Goal: Task Accomplishment & Management: Use online tool/utility

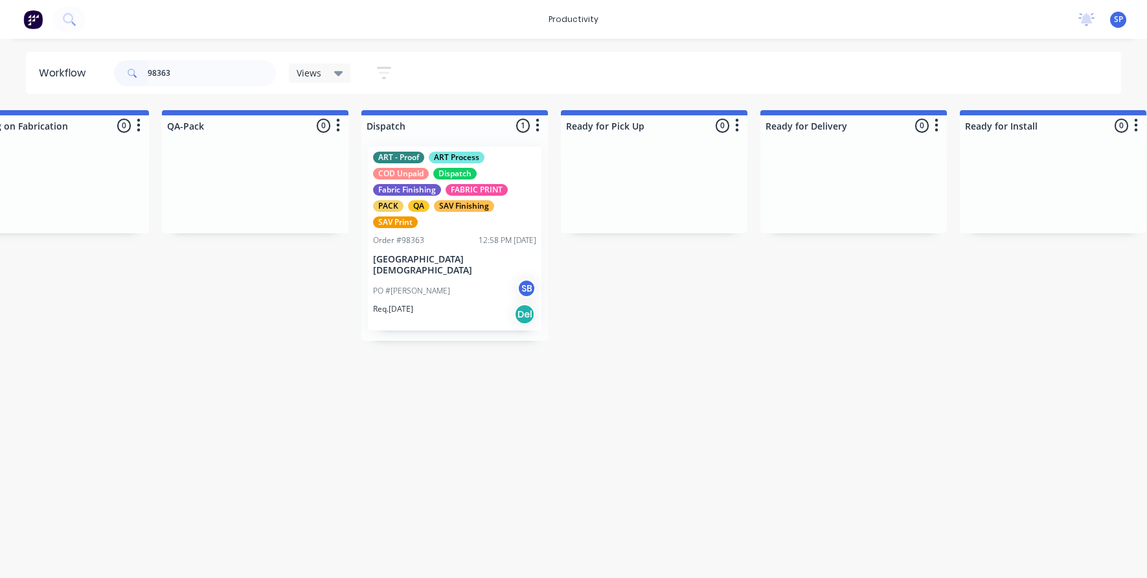
scroll to position [0, 3830]
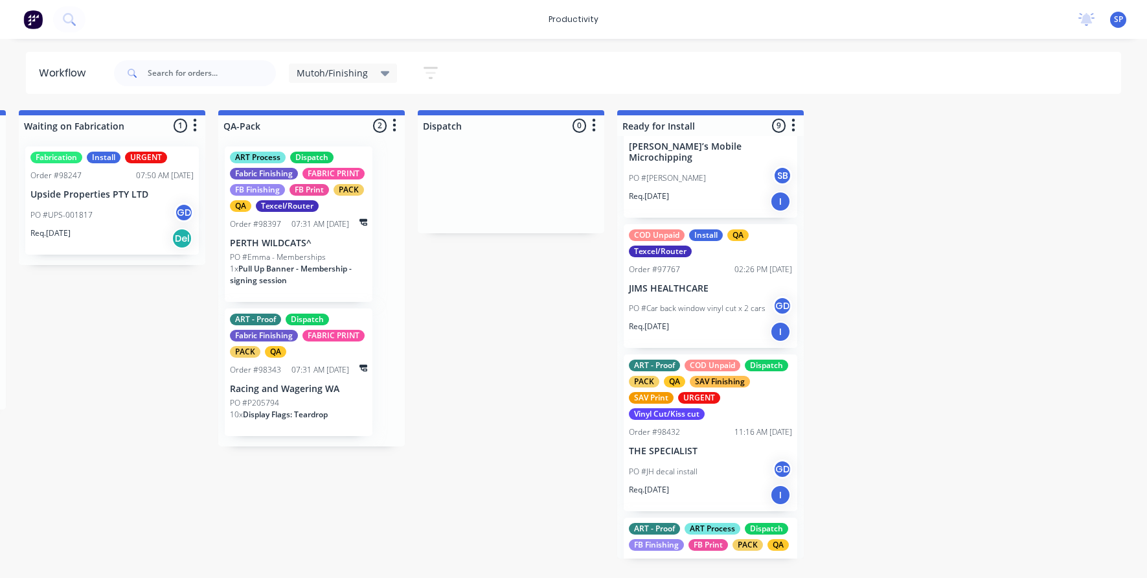
scroll to position [130, 0]
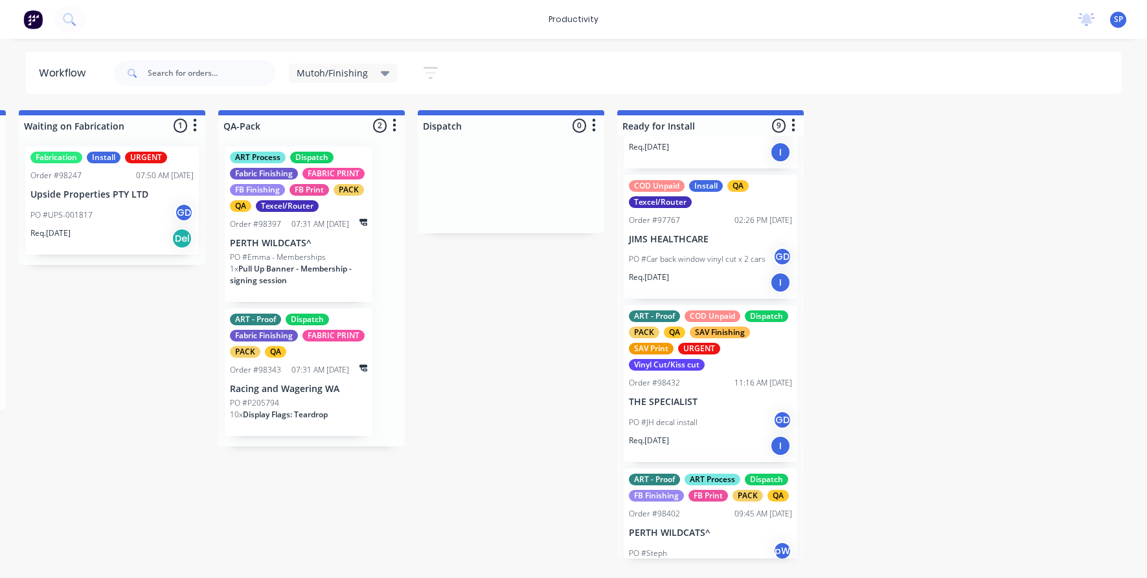
click at [735, 410] on div "PO #JH decal install GD" at bounding box center [710, 422] width 163 height 25
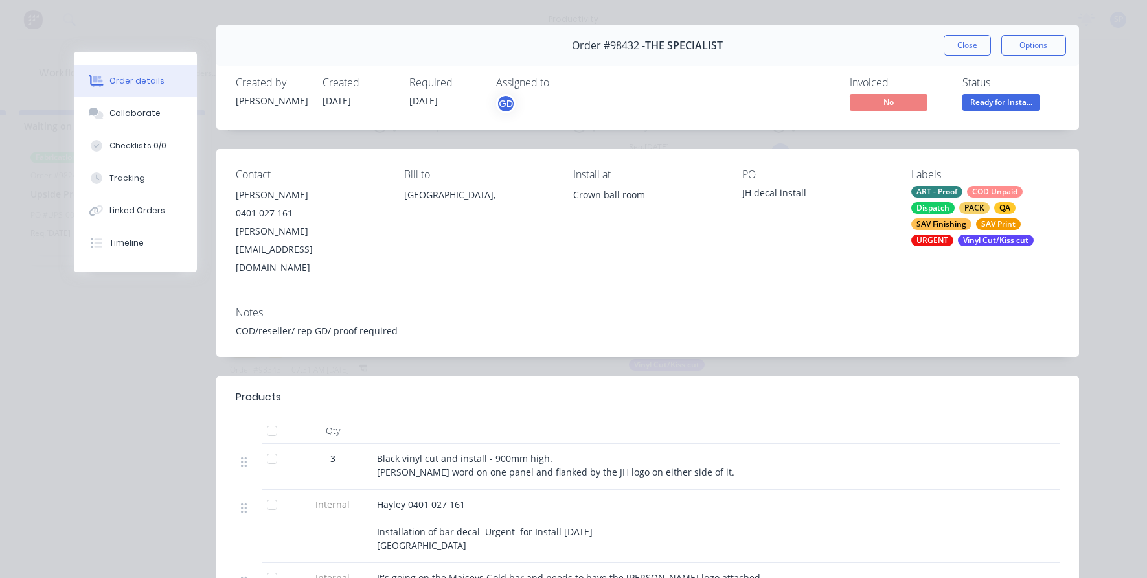
scroll to position [0, 0]
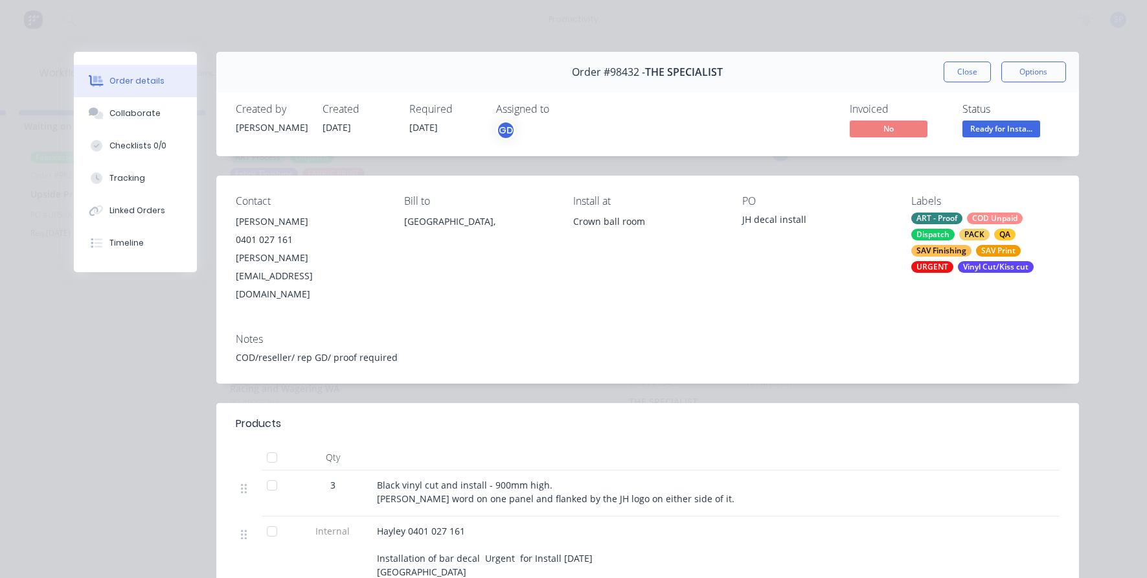
click at [958, 67] on button "Close" at bounding box center [967, 72] width 47 height 21
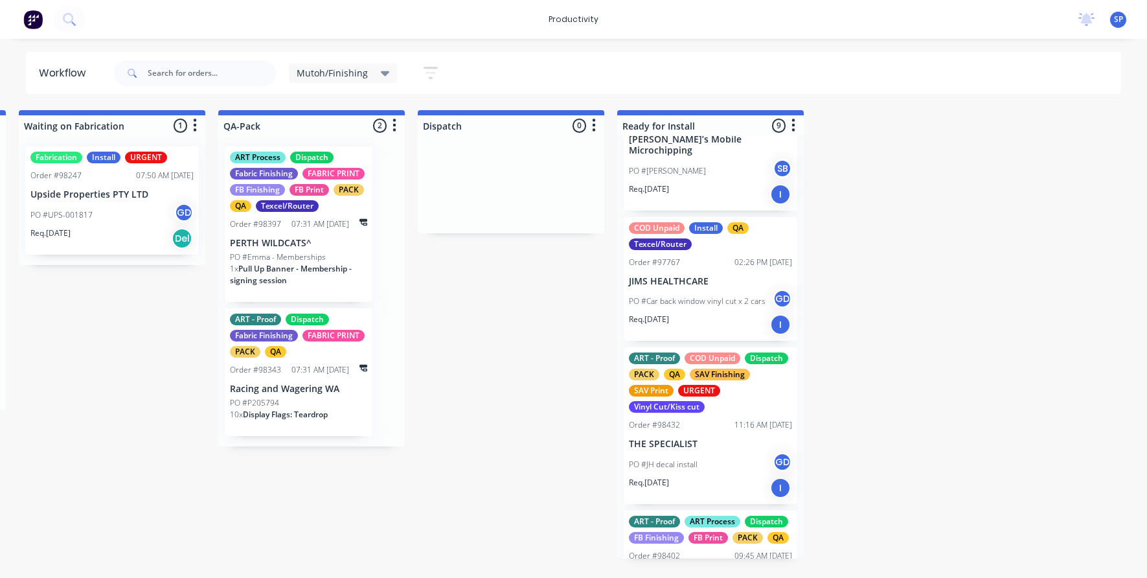
scroll to position [65, 0]
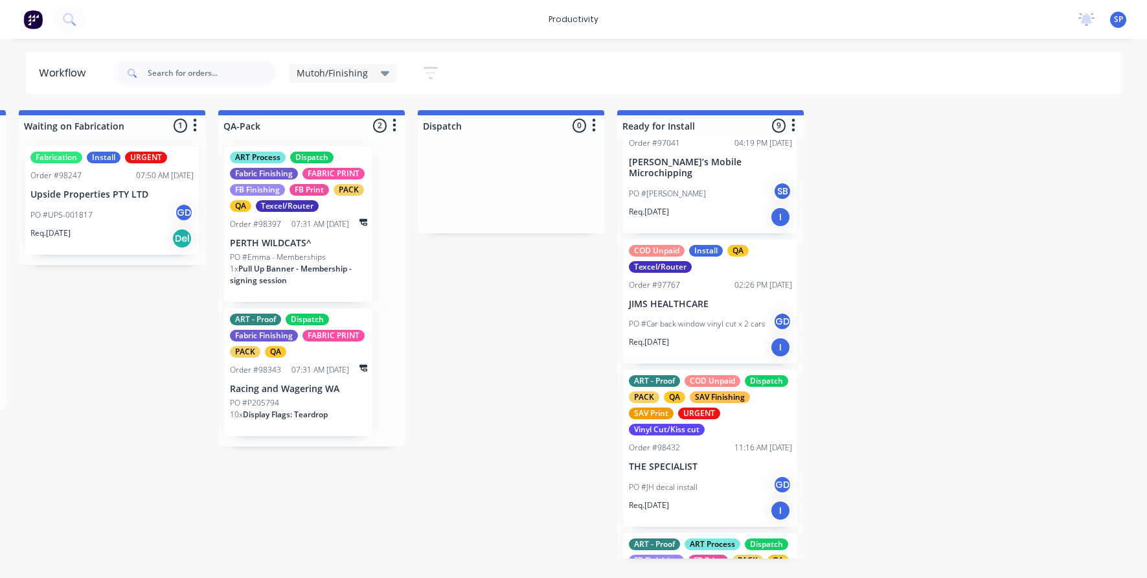
click at [385, 69] on icon at bounding box center [385, 73] width 9 height 14
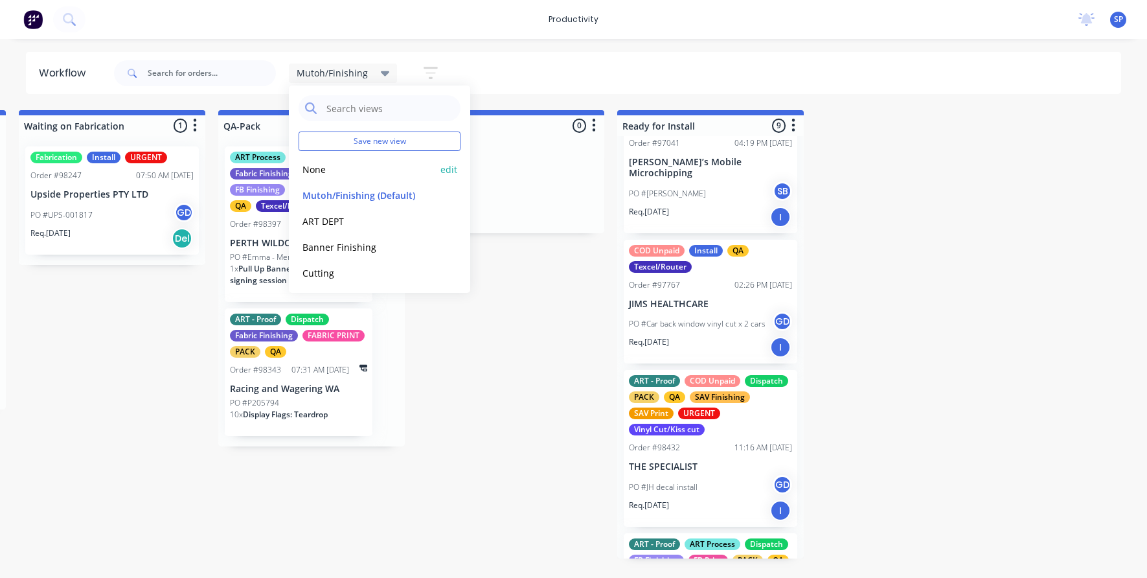
click at [366, 168] on button "None" at bounding box center [368, 169] width 138 height 15
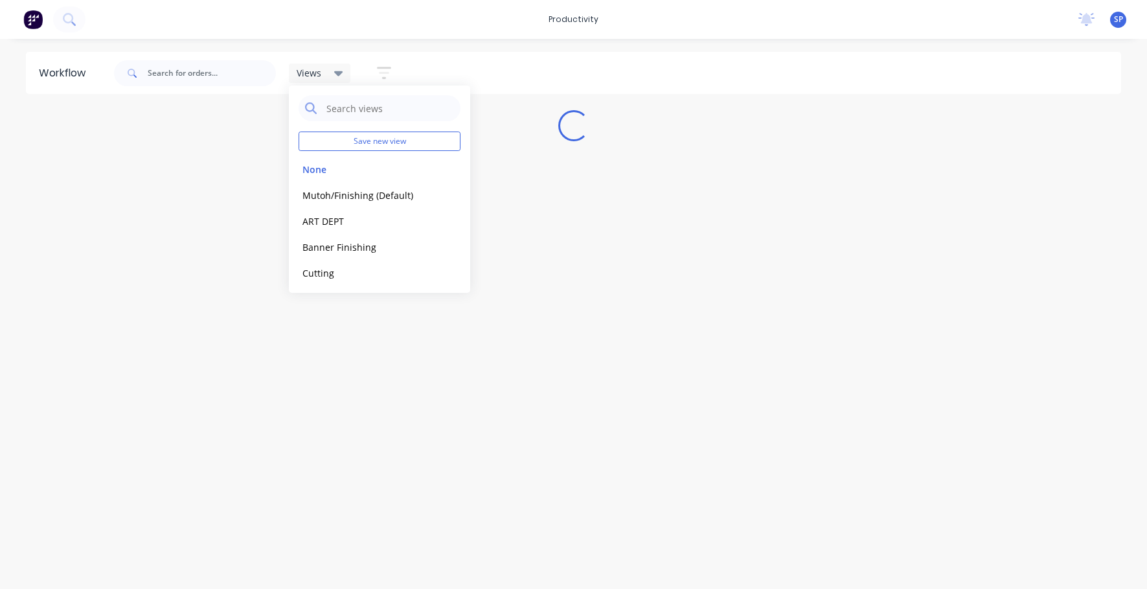
click at [330, 70] on div "Views" at bounding box center [320, 73] width 47 height 12
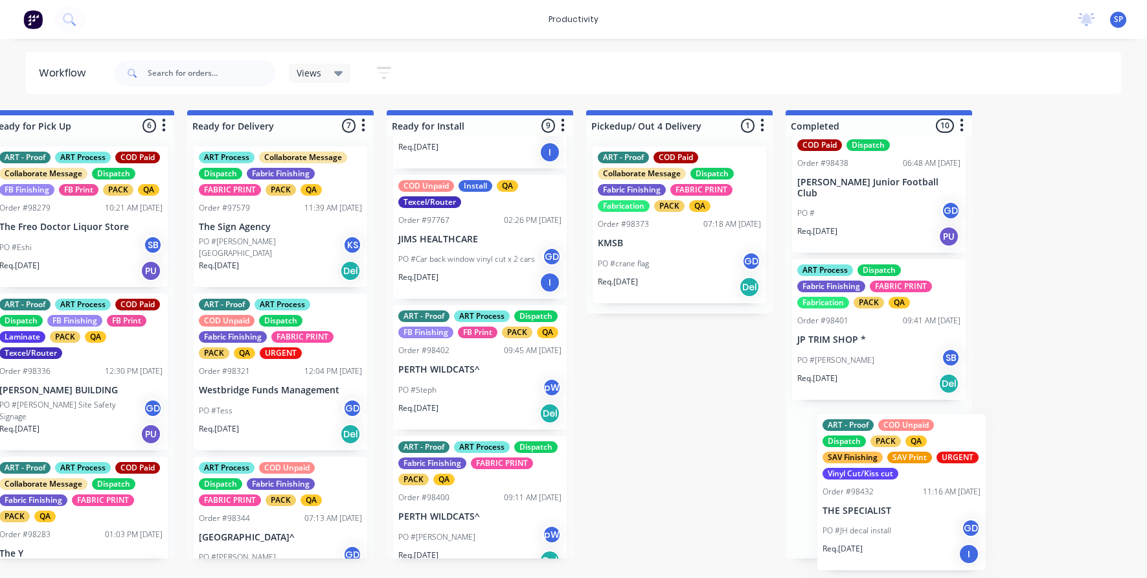
scroll to position [201, 0]
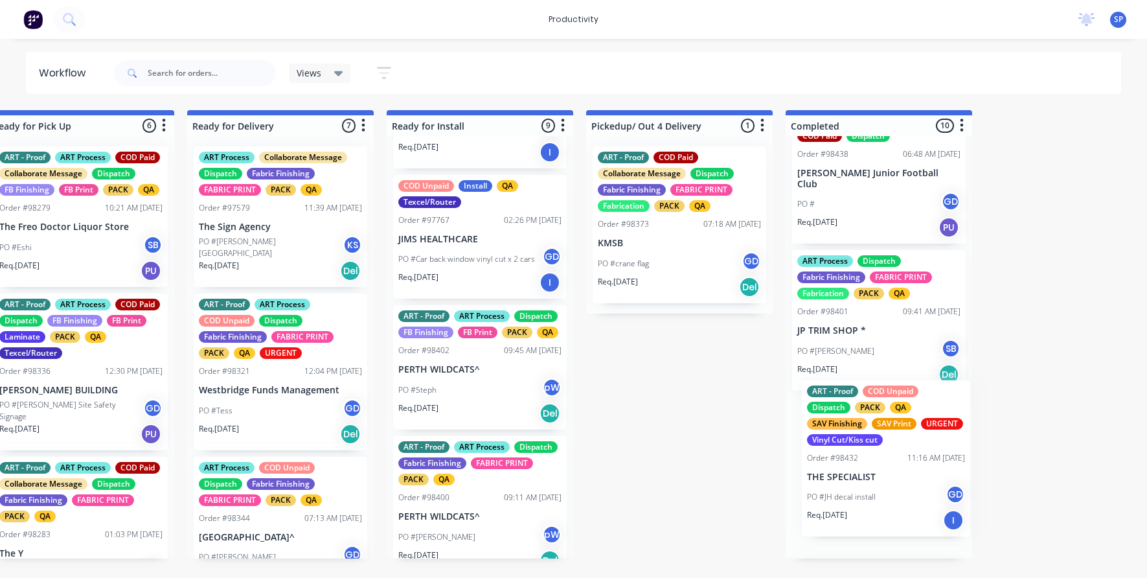
drag, startPoint x: 521, startPoint y: 403, endPoint x: 868, endPoint y: 488, distance: 357.3
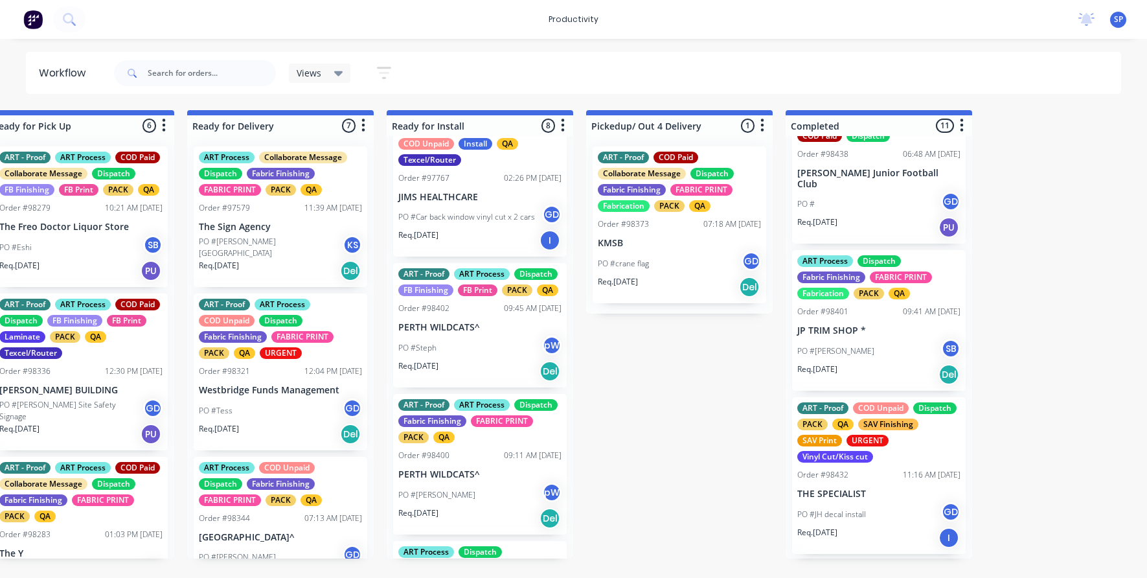
scroll to position [194, 0]
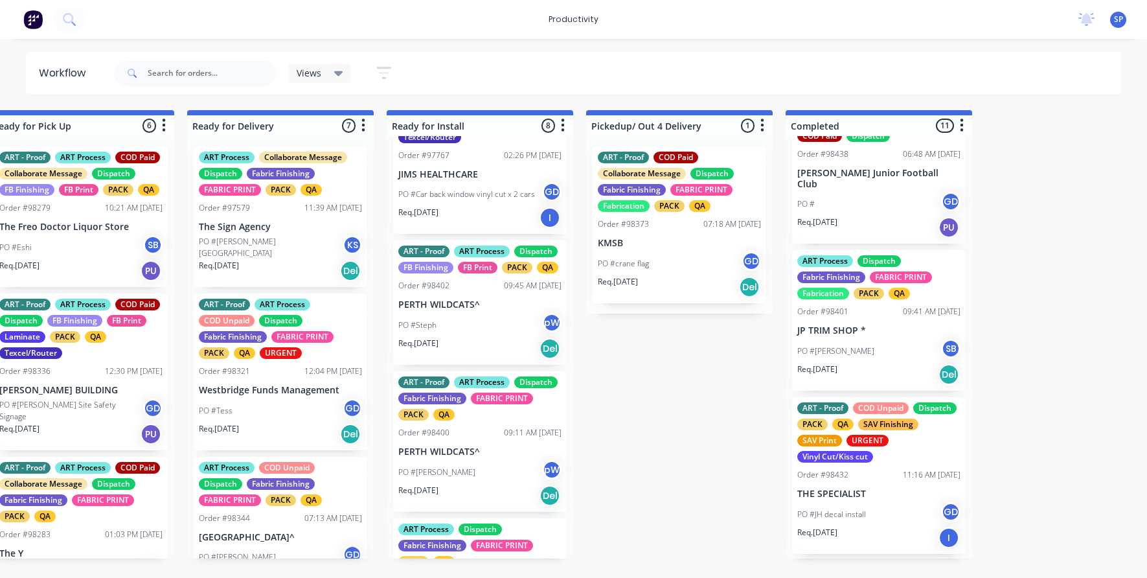
click at [468, 454] on p "PERTH WILDCATS^" at bounding box center [479, 451] width 163 height 11
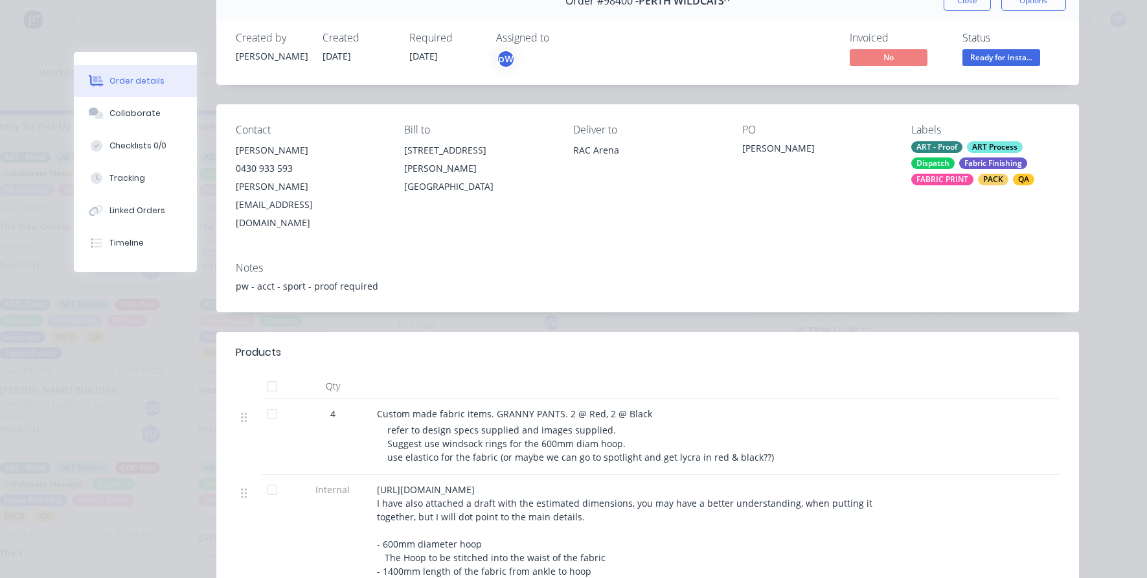
scroll to position [0, 0]
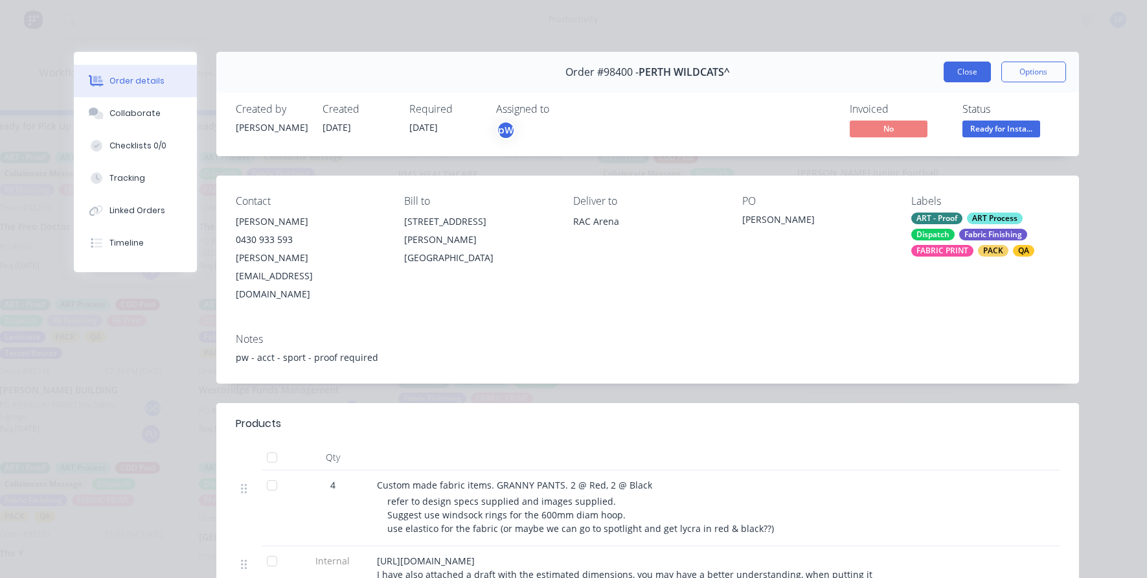
click at [970, 73] on button "Close" at bounding box center [967, 72] width 47 height 21
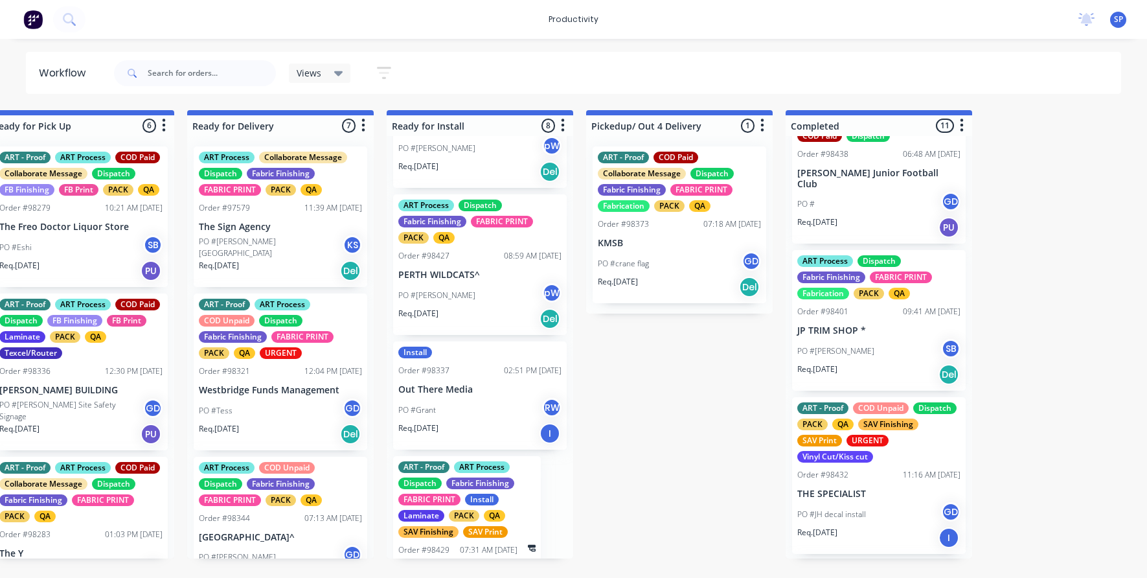
scroll to position [583, 0]
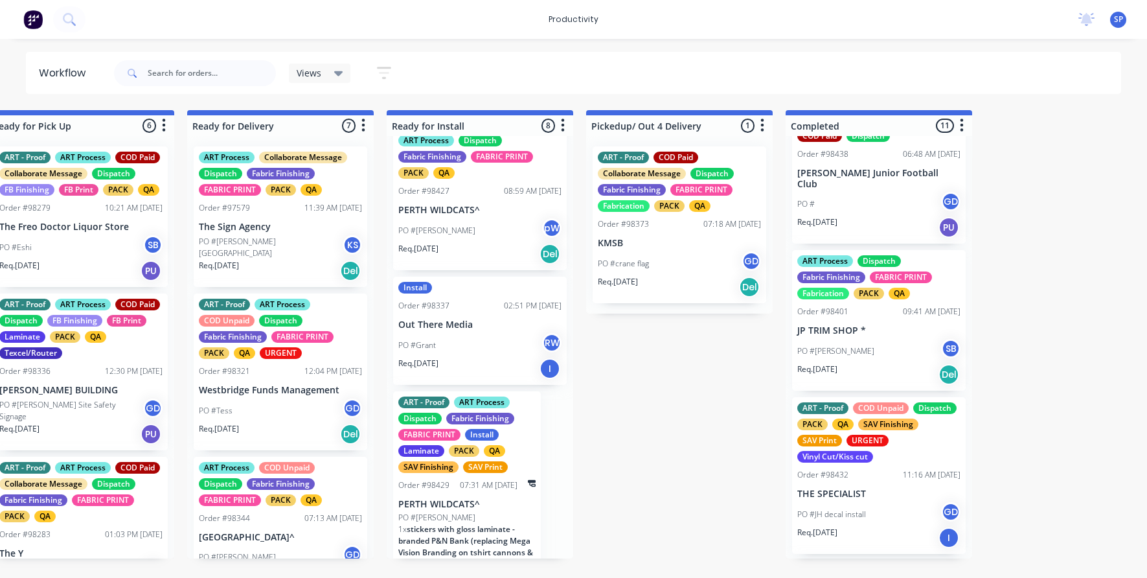
click at [490, 355] on div "PO #[PERSON_NAME]" at bounding box center [479, 345] width 163 height 25
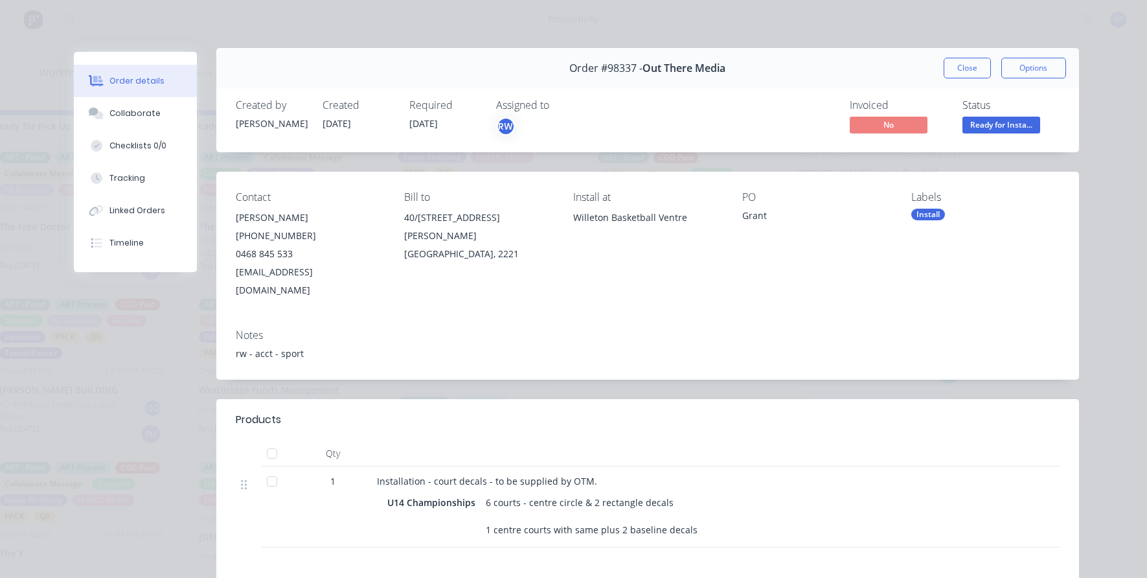
scroll to position [0, 0]
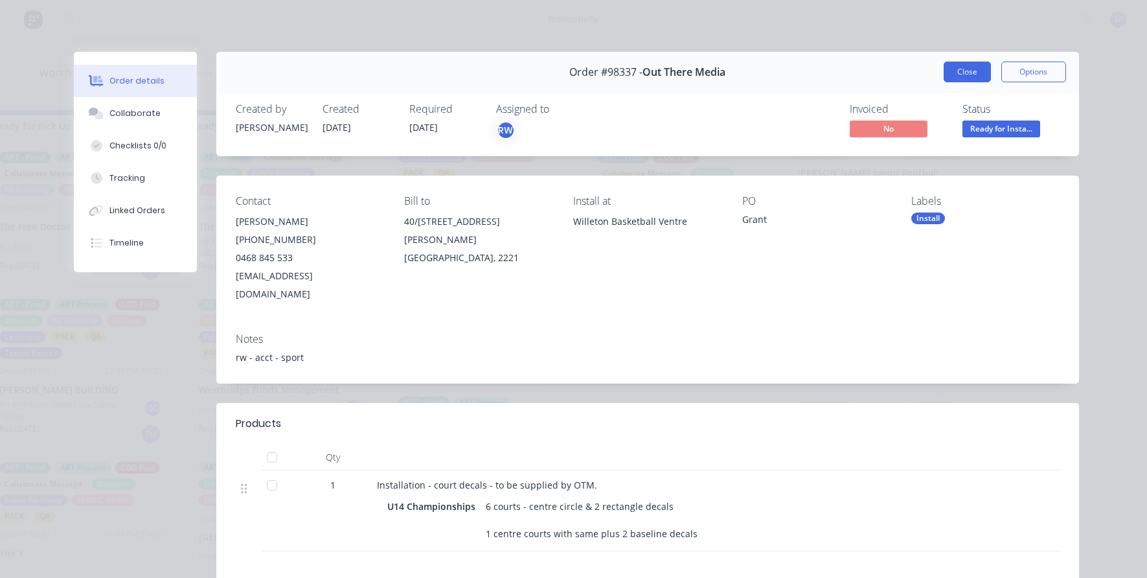
click at [944, 67] on button "Close" at bounding box center [967, 72] width 47 height 21
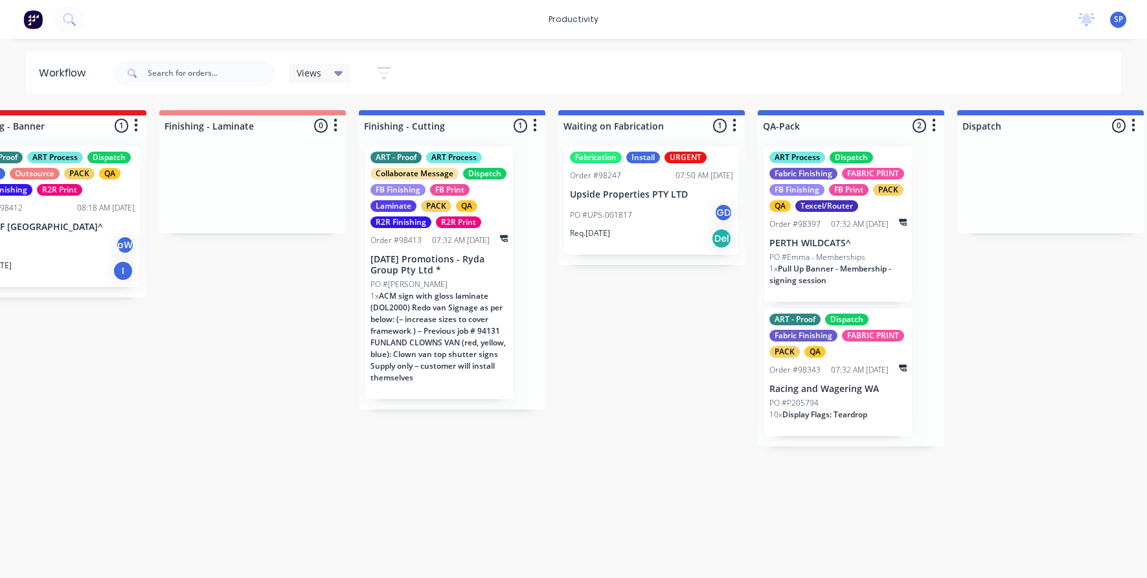
scroll to position [0, 2659]
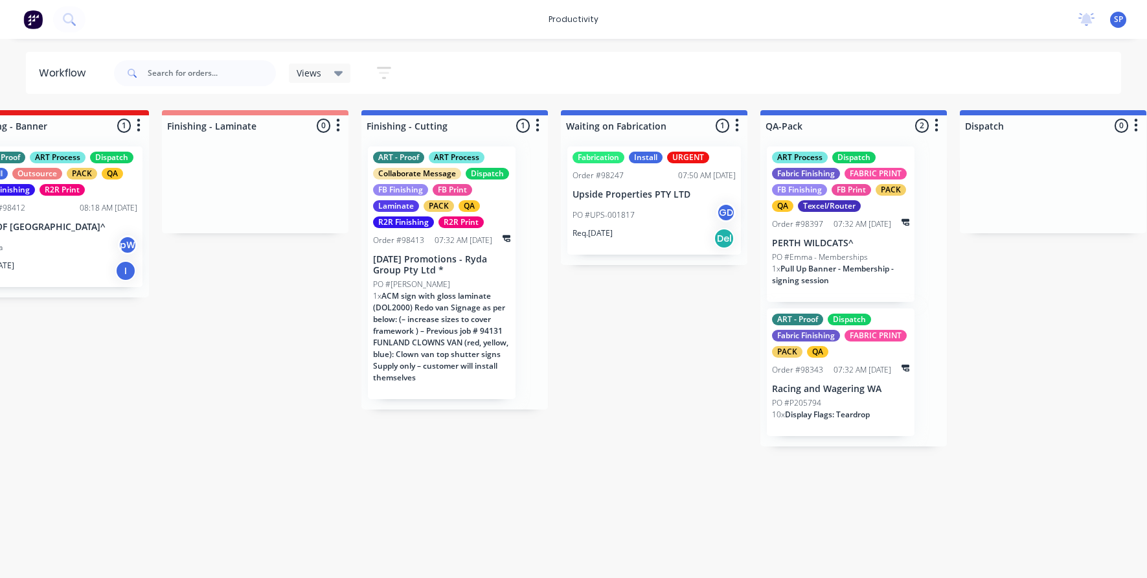
click at [635, 214] on div "PO #UPS-001817 GD" at bounding box center [654, 215] width 163 height 25
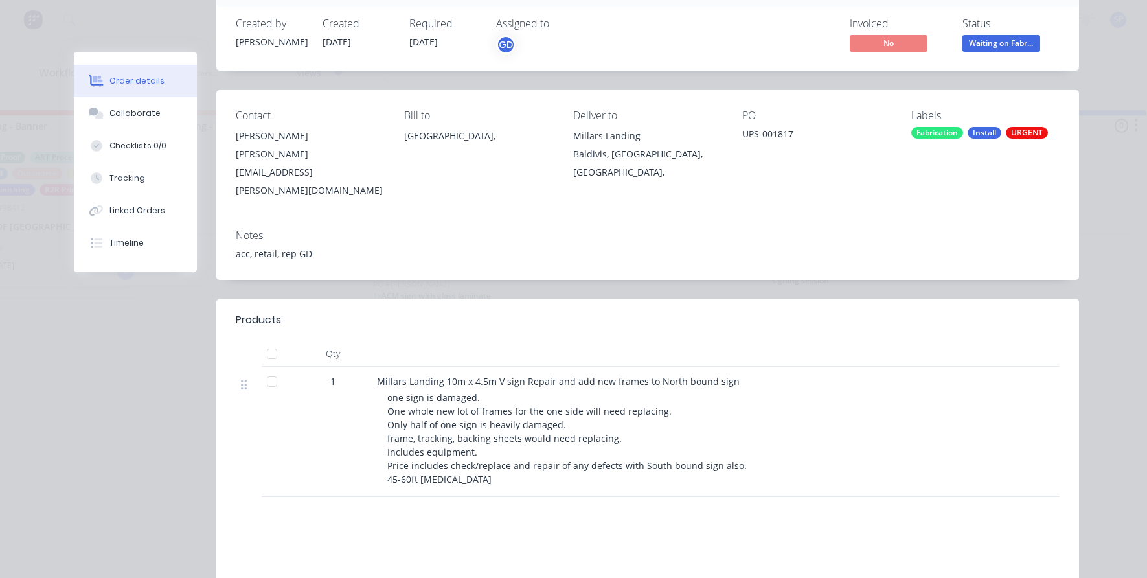
scroll to position [0, 0]
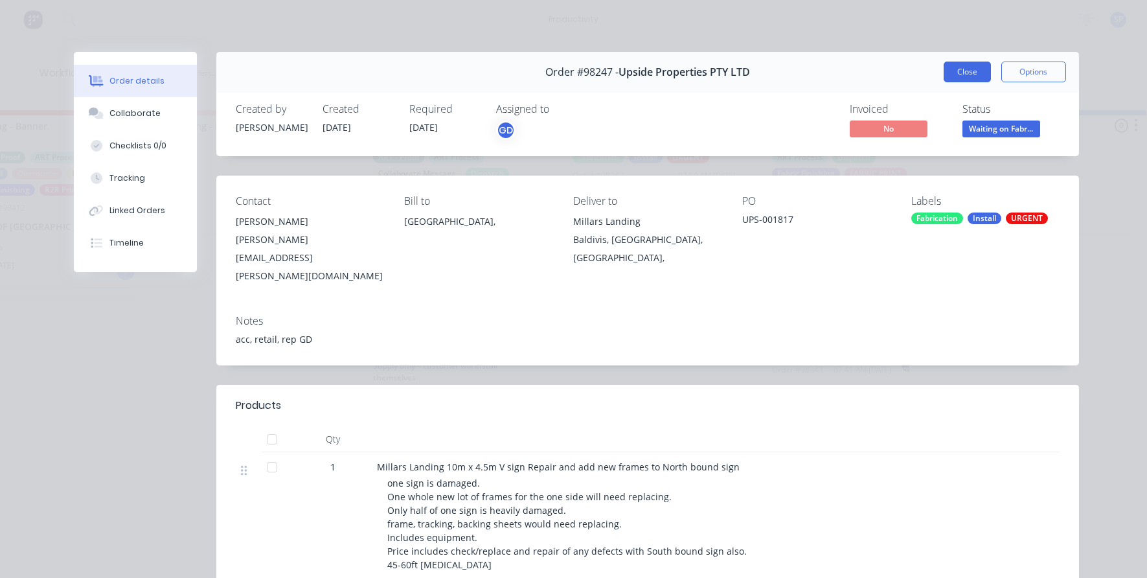
click at [960, 78] on button "Close" at bounding box center [967, 72] width 47 height 21
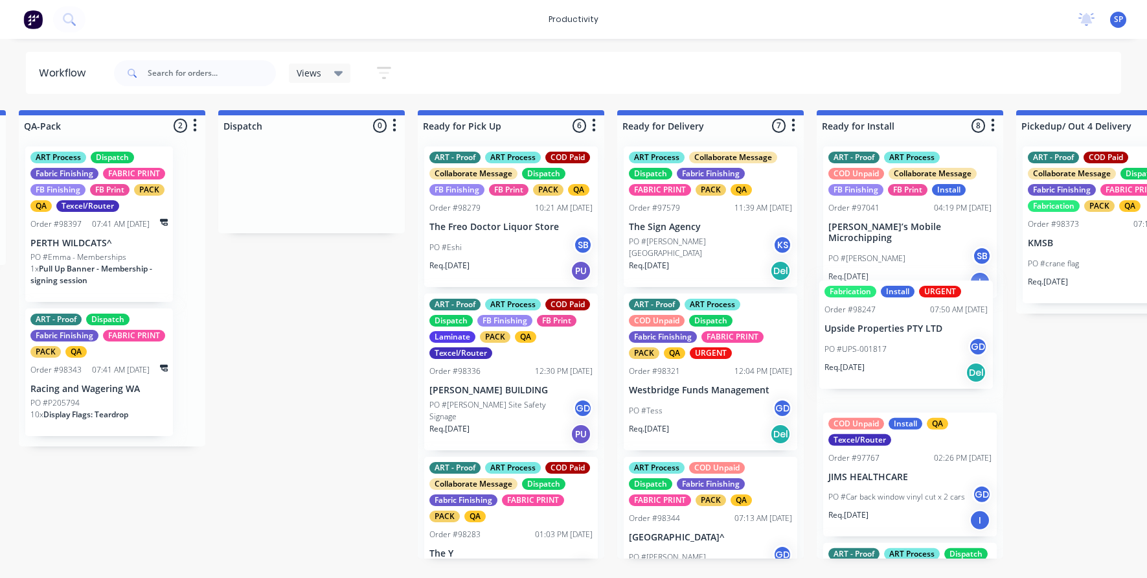
drag, startPoint x: 634, startPoint y: 207, endPoint x: 844, endPoint y: 339, distance: 248.0
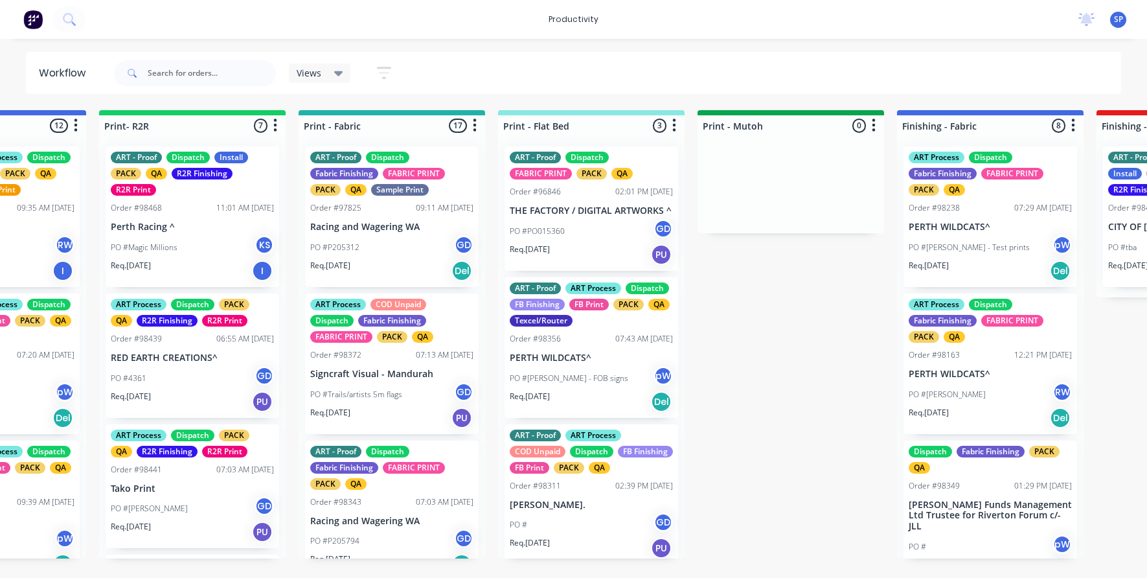
scroll to position [0, 1493]
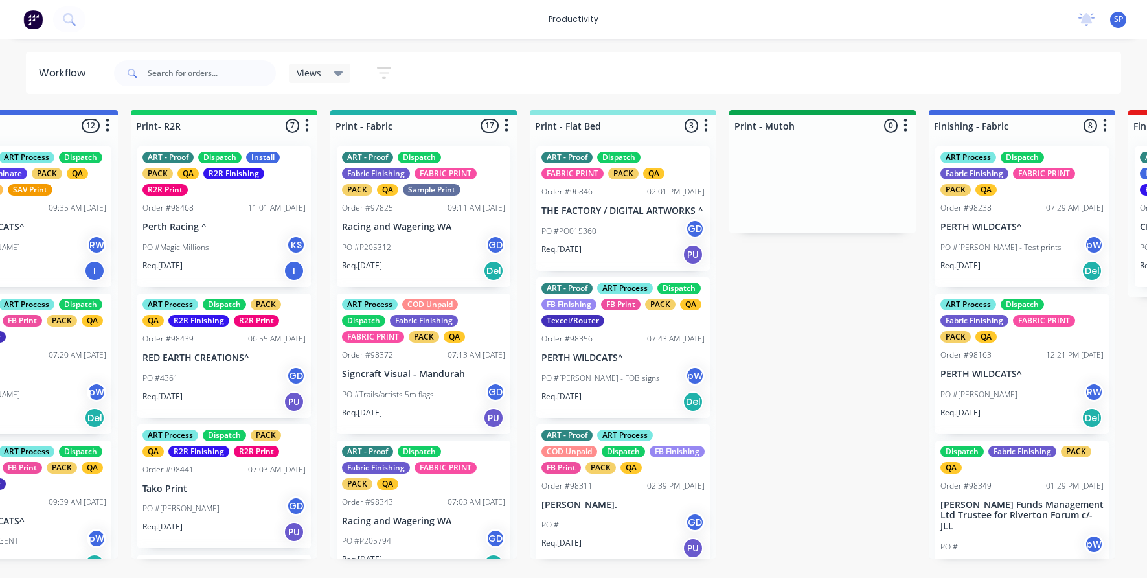
click at [331, 74] on div "Views" at bounding box center [320, 73] width 47 height 12
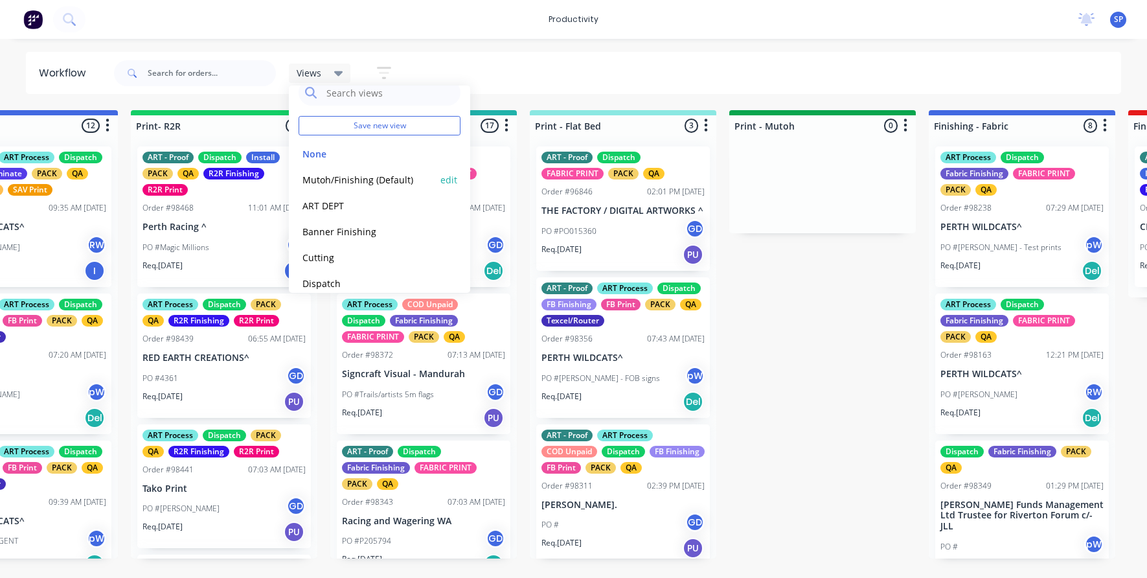
scroll to position [0, 0]
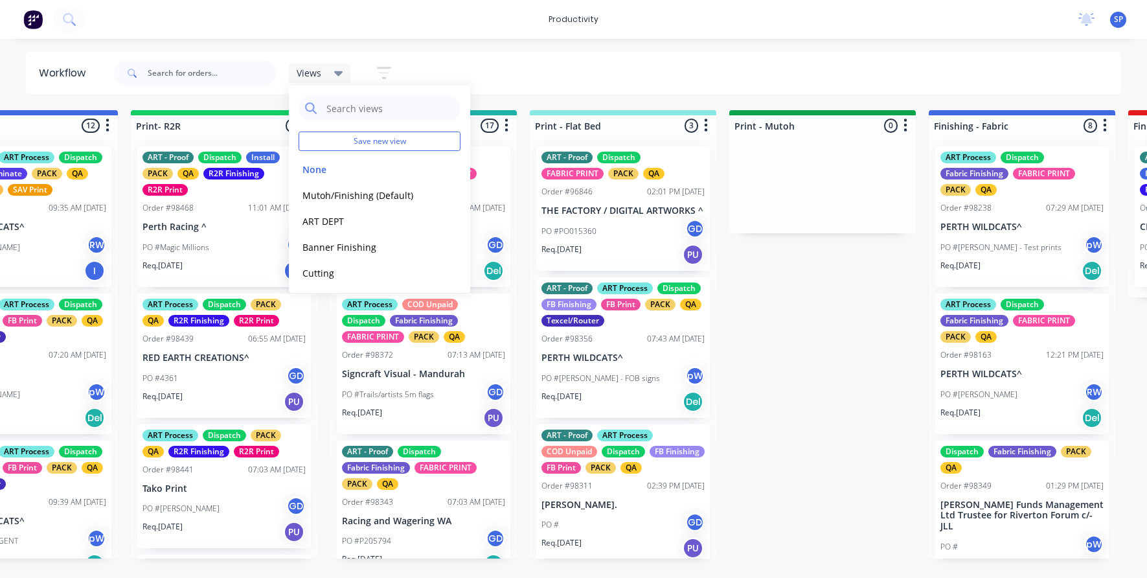
click at [339, 76] on icon at bounding box center [338, 73] width 9 height 14
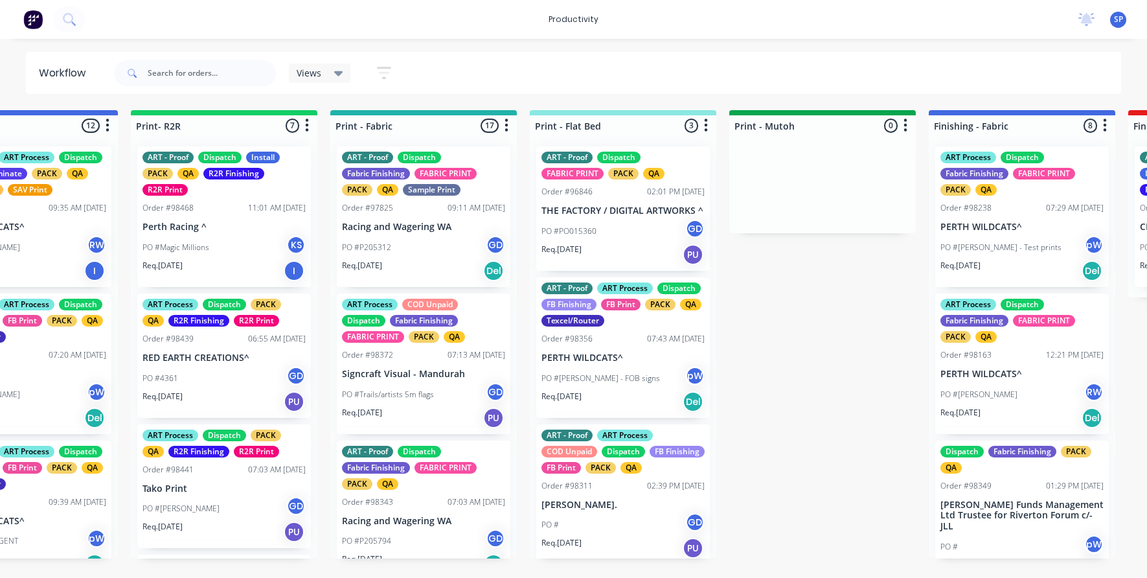
click at [384, 391] on p "PO #Trails/artists 5m flags" at bounding box center [388, 395] width 92 height 12
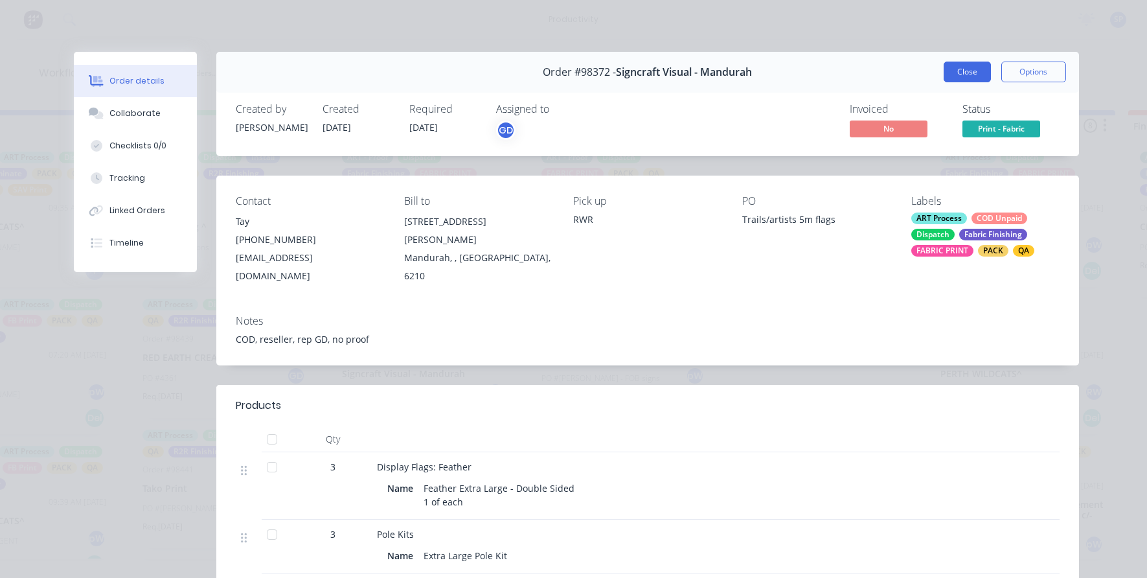
click at [954, 78] on button "Close" at bounding box center [967, 72] width 47 height 21
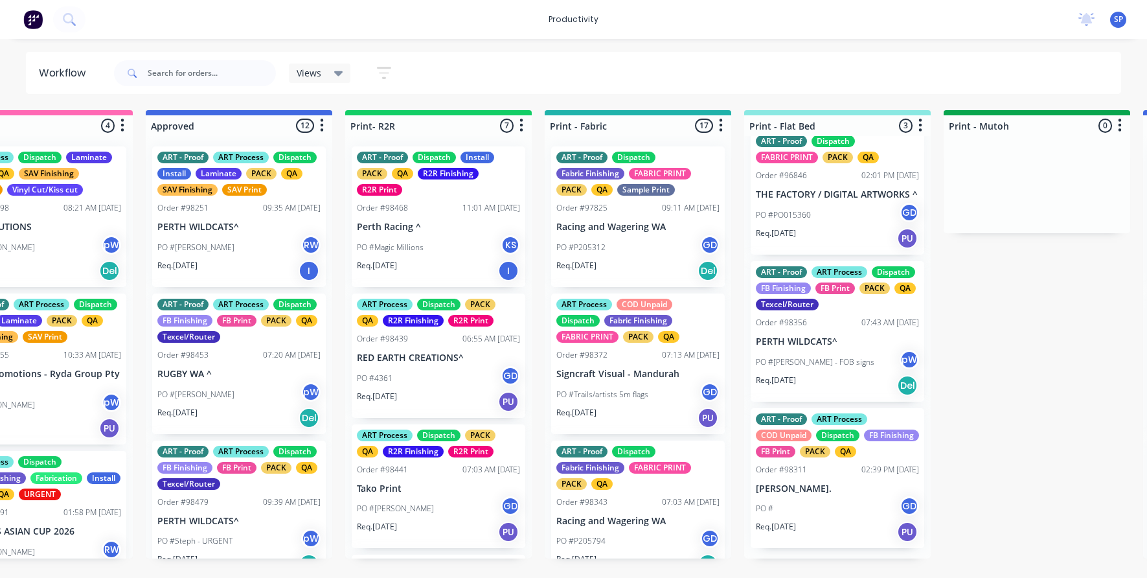
scroll to position [0, 1275]
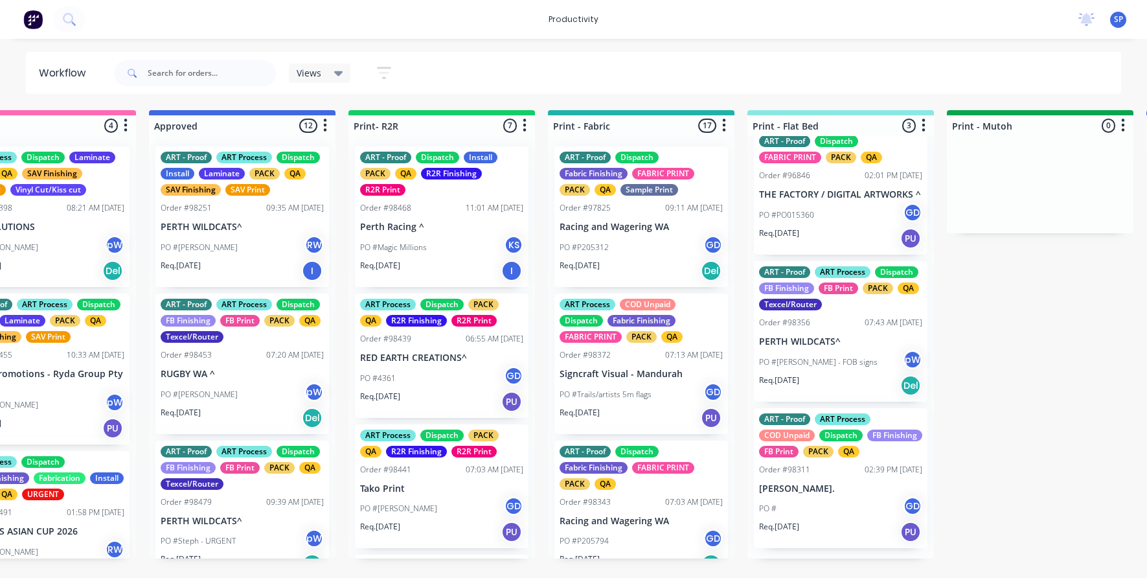
click at [420, 516] on div "PO #[PERSON_NAME] - mesh GD" at bounding box center [441, 508] width 163 height 25
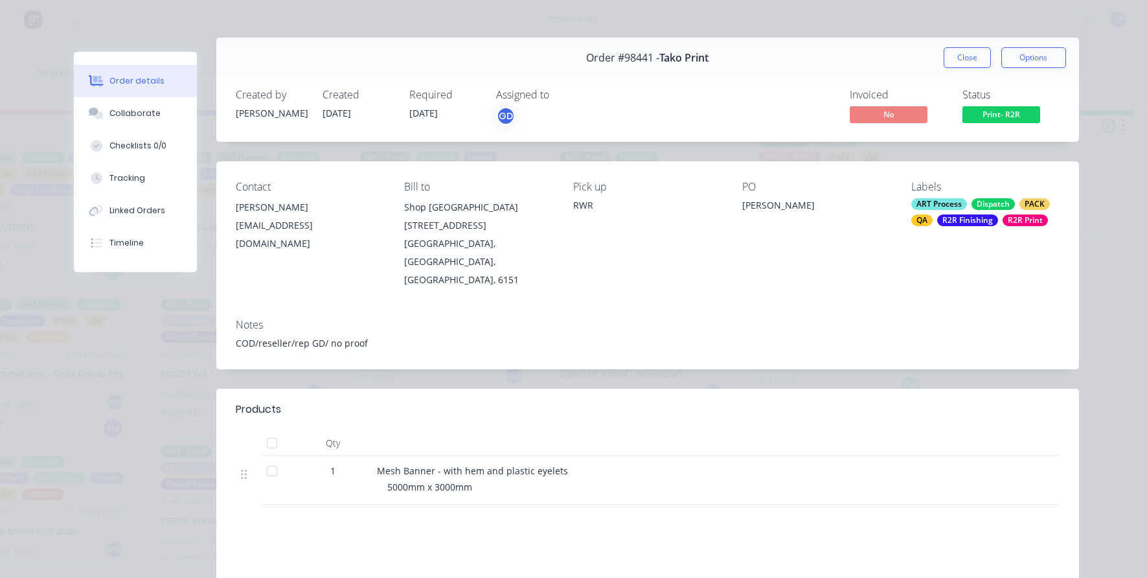
scroll to position [0, 0]
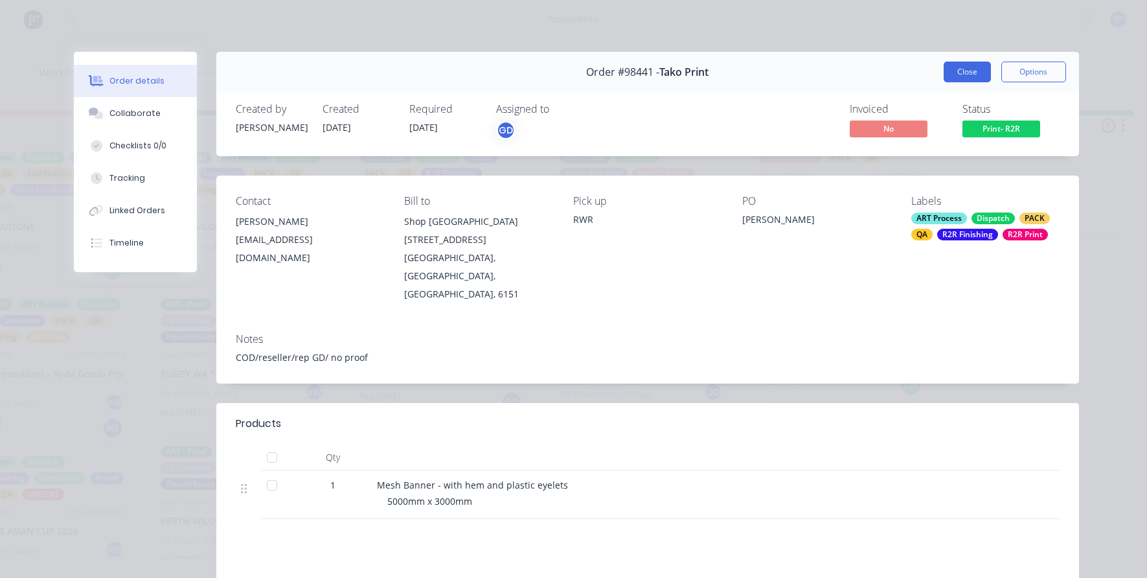
click at [952, 78] on button "Close" at bounding box center [967, 72] width 47 height 21
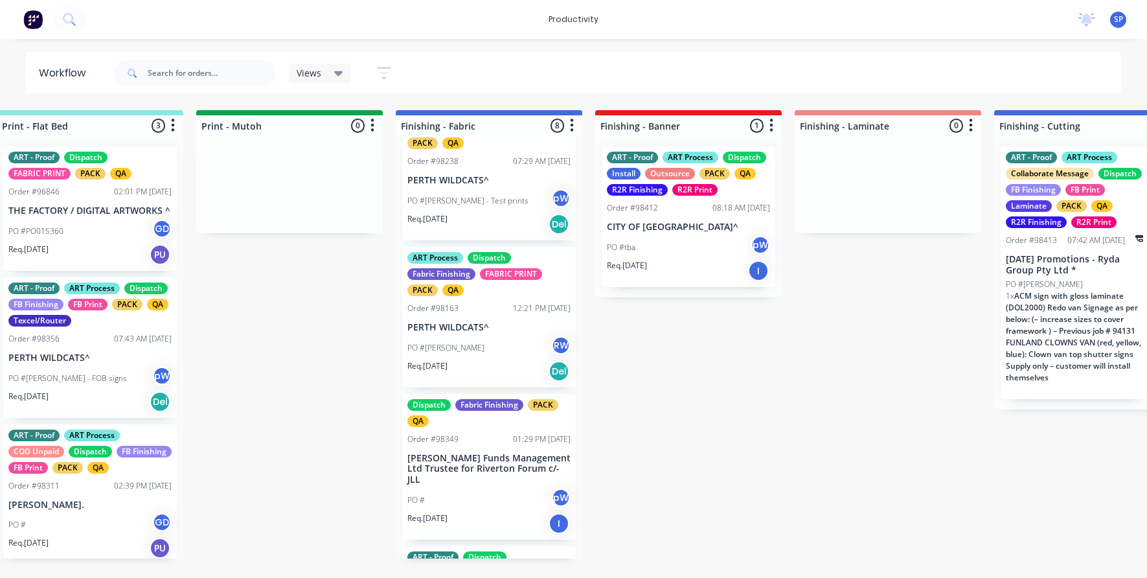
scroll to position [65, 0]
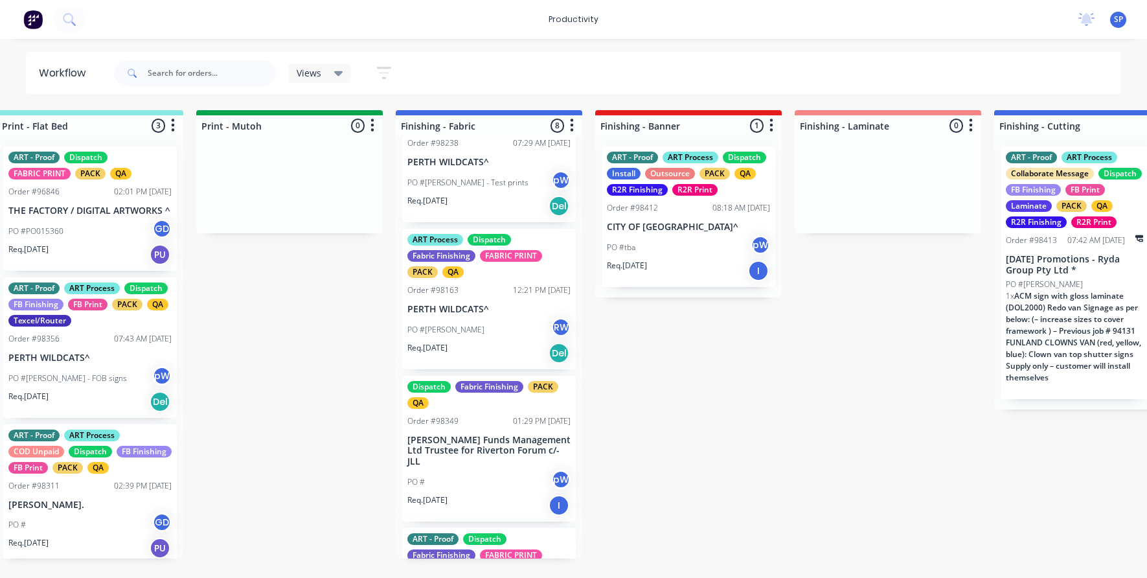
click at [478, 470] on div "PO # pW" at bounding box center [488, 482] width 163 height 25
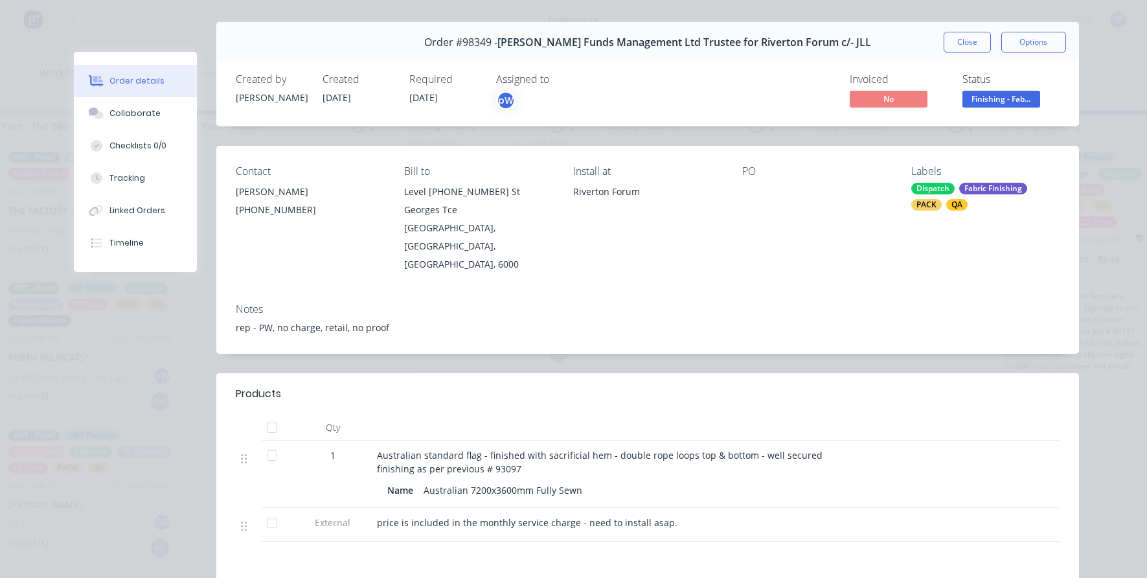
scroll to position [0, 0]
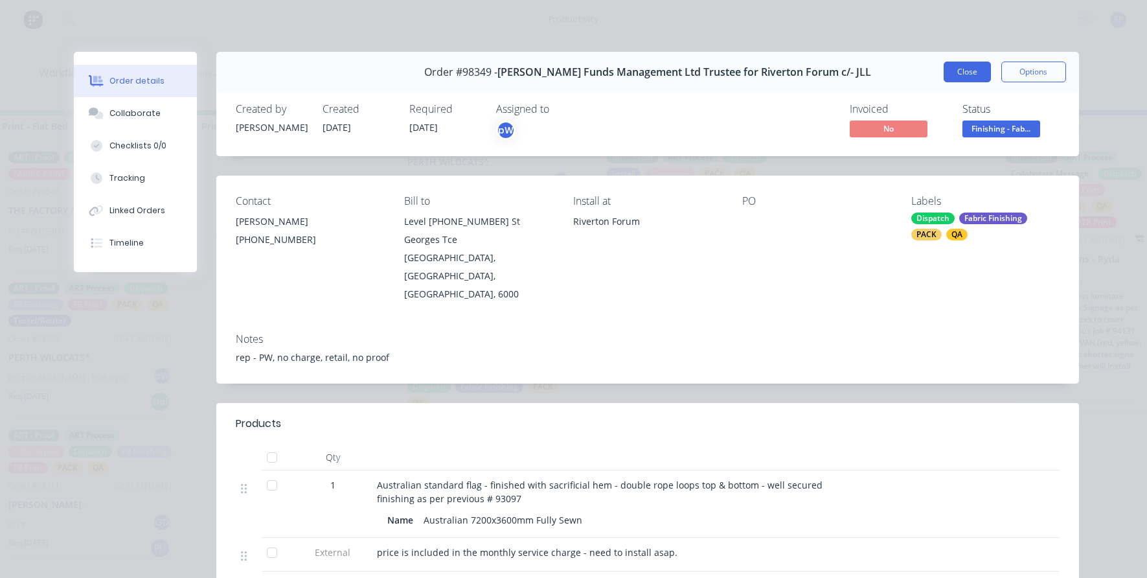
click at [947, 69] on button "Close" at bounding box center [967, 72] width 47 height 21
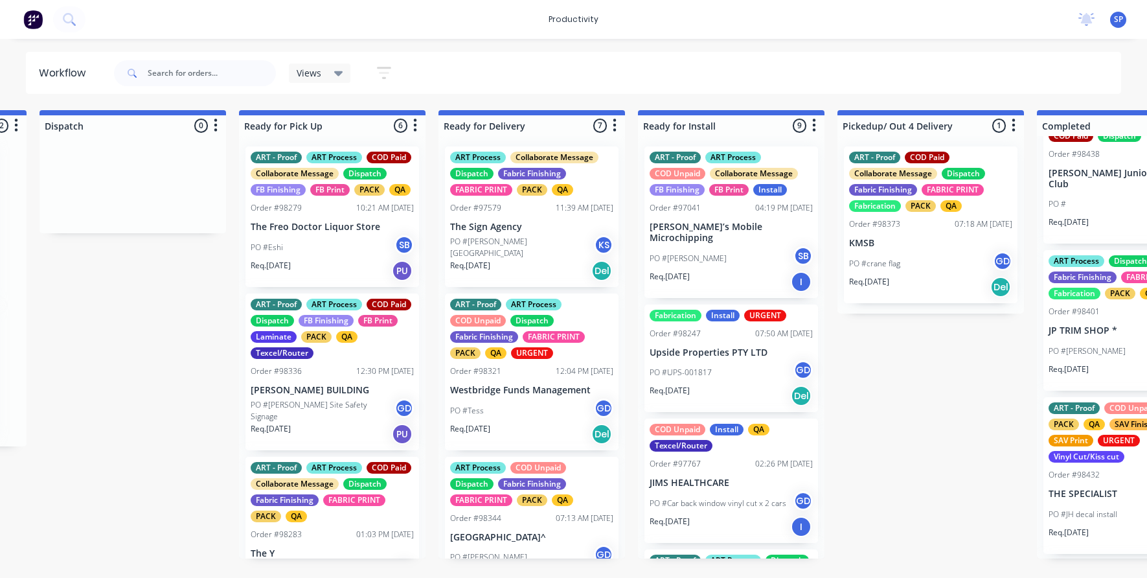
click at [911, 282] on div "Req. [DATE] Del" at bounding box center [930, 287] width 163 height 22
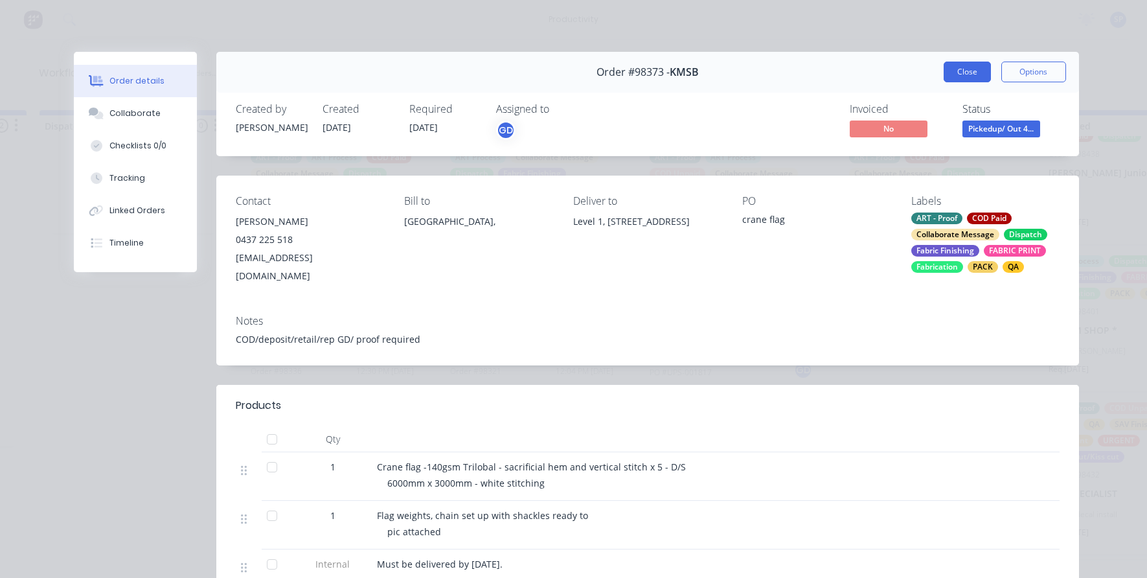
click at [944, 69] on button "Close" at bounding box center [967, 72] width 47 height 21
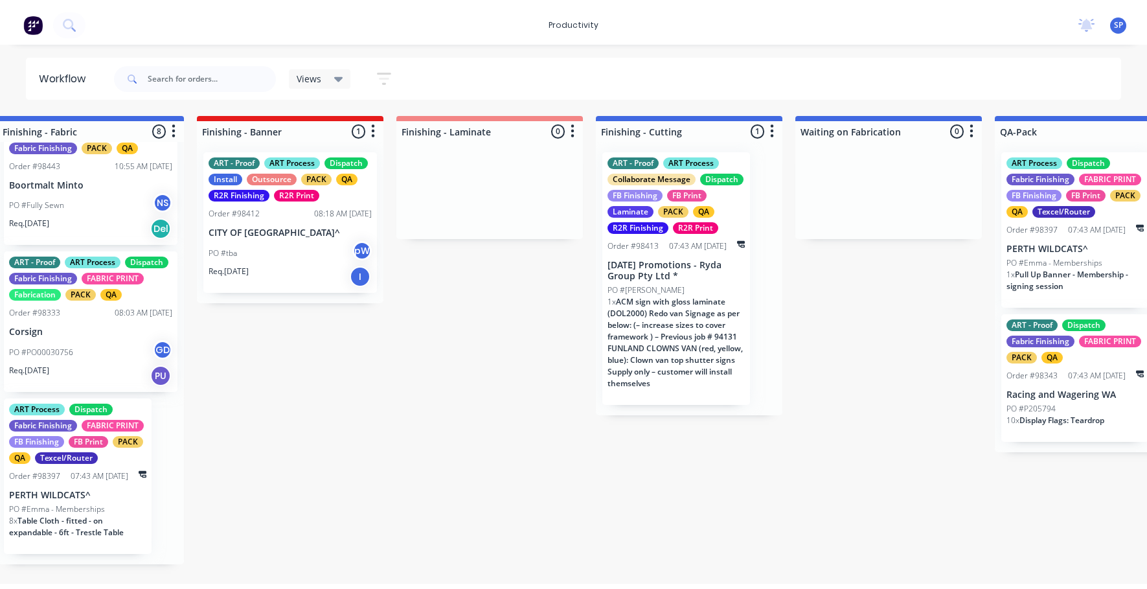
scroll to position [0, 2550]
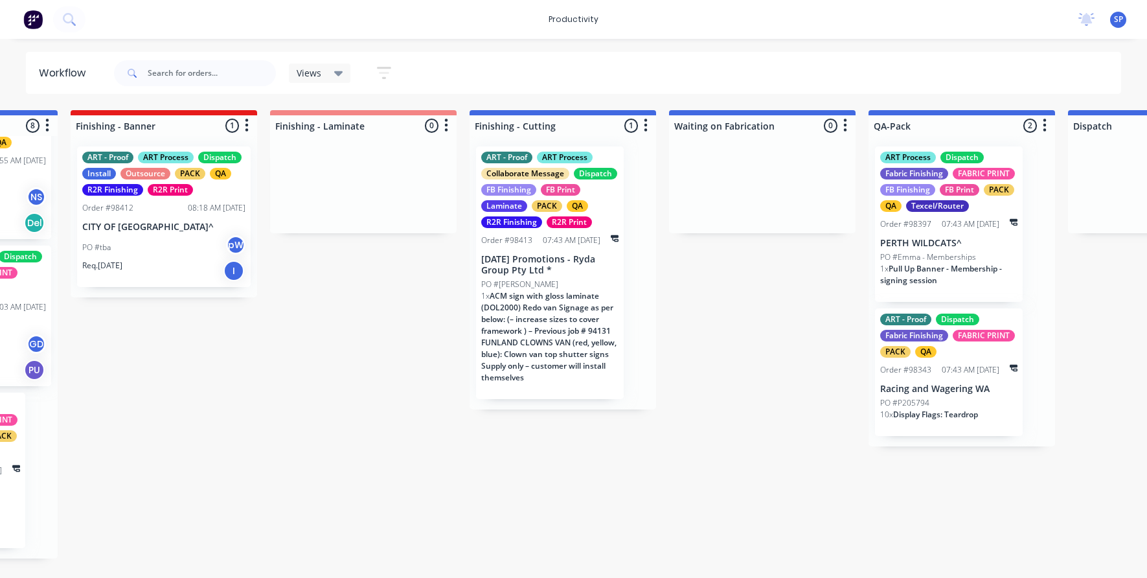
click at [122, 16] on div "productivity productivity Workflow Planner Delivery Scheduling Timesheets No ne…" at bounding box center [573, 19] width 1147 height 39
click at [71, 23] on icon at bounding box center [69, 19] width 12 height 12
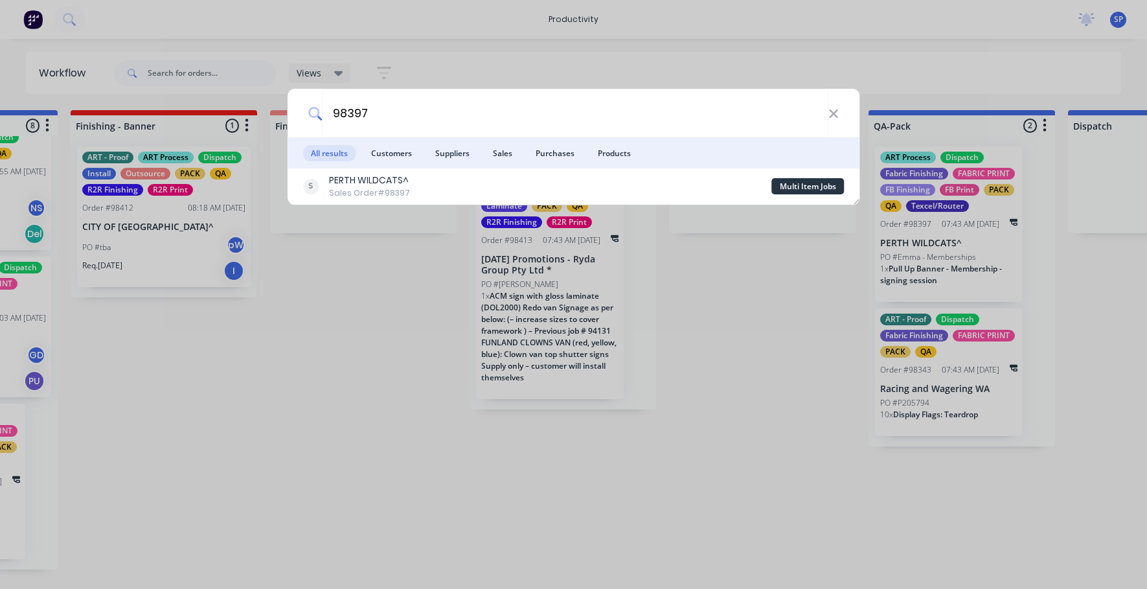
type input "98397"
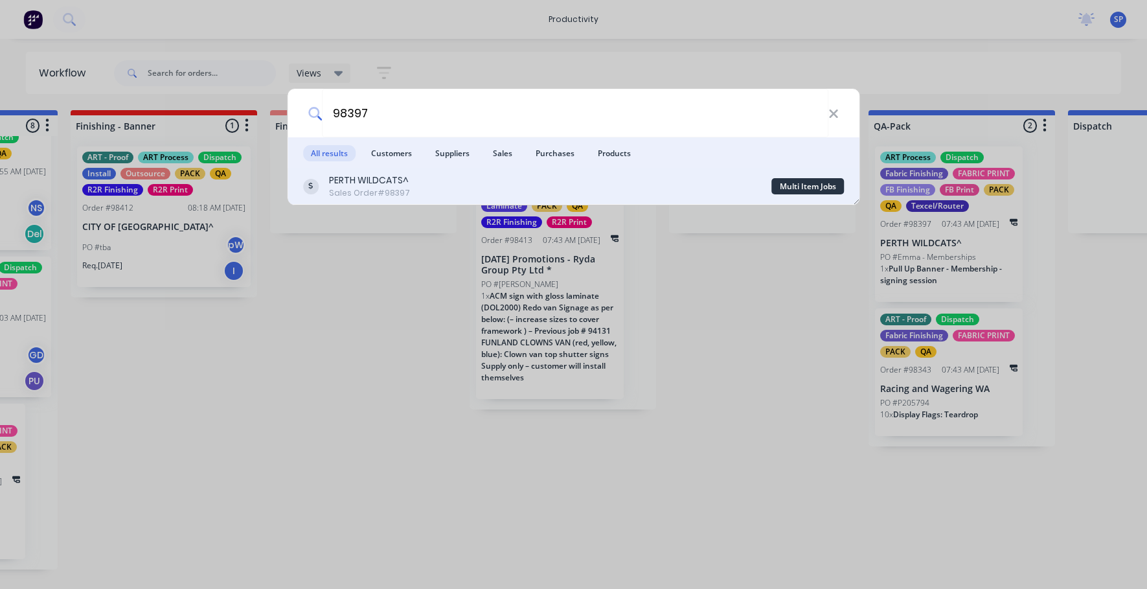
click at [334, 171] on div "PERTH WILDCATS^ Sales Order #98397 Multi Item Jobs" at bounding box center [574, 186] width 573 height 36
click at [378, 189] on div "Sales Order #98397" at bounding box center [369, 193] width 81 height 12
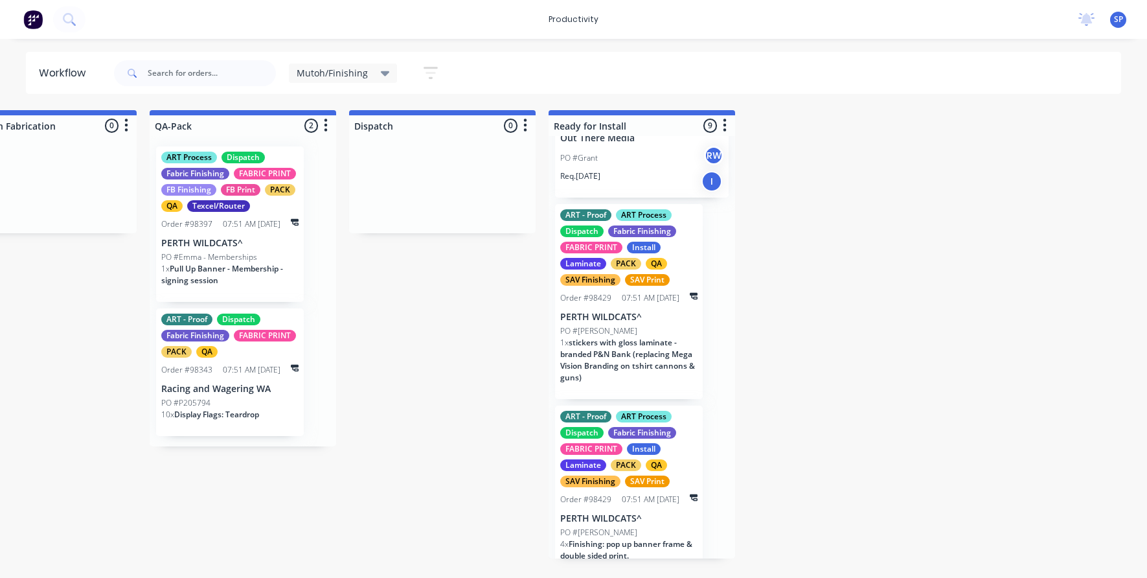
scroll to position [907, 0]
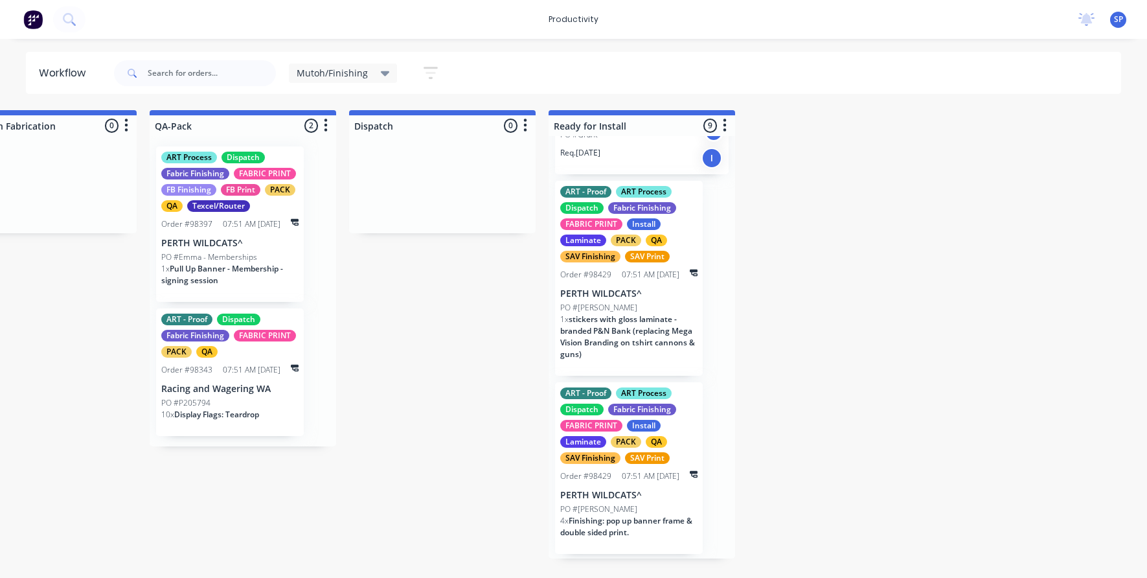
click at [225, 251] on p "PO #Emma - Memberships" at bounding box center [209, 257] width 96 height 12
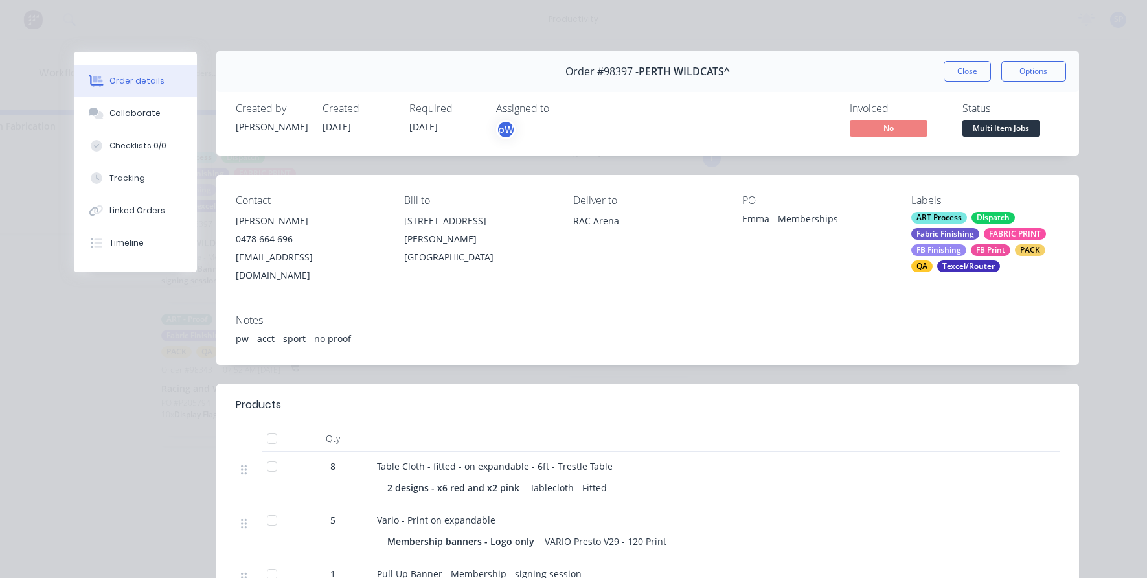
scroll to position [0, 0]
click at [949, 77] on button "Close" at bounding box center [967, 72] width 47 height 21
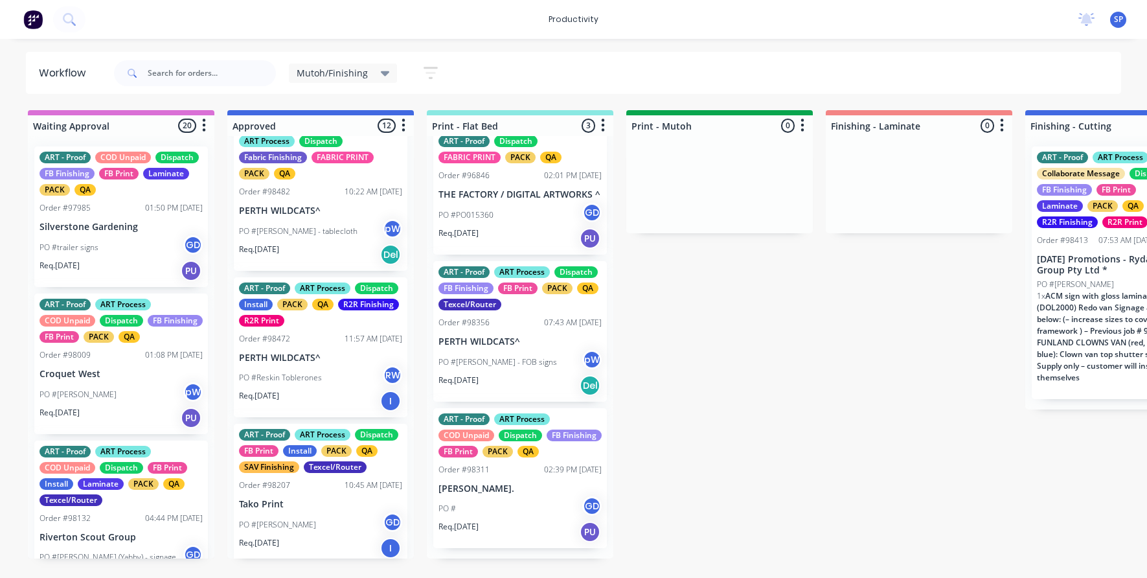
click at [356, 77] on span "Mutoh/Finishing" at bounding box center [332, 73] width 71 height 14
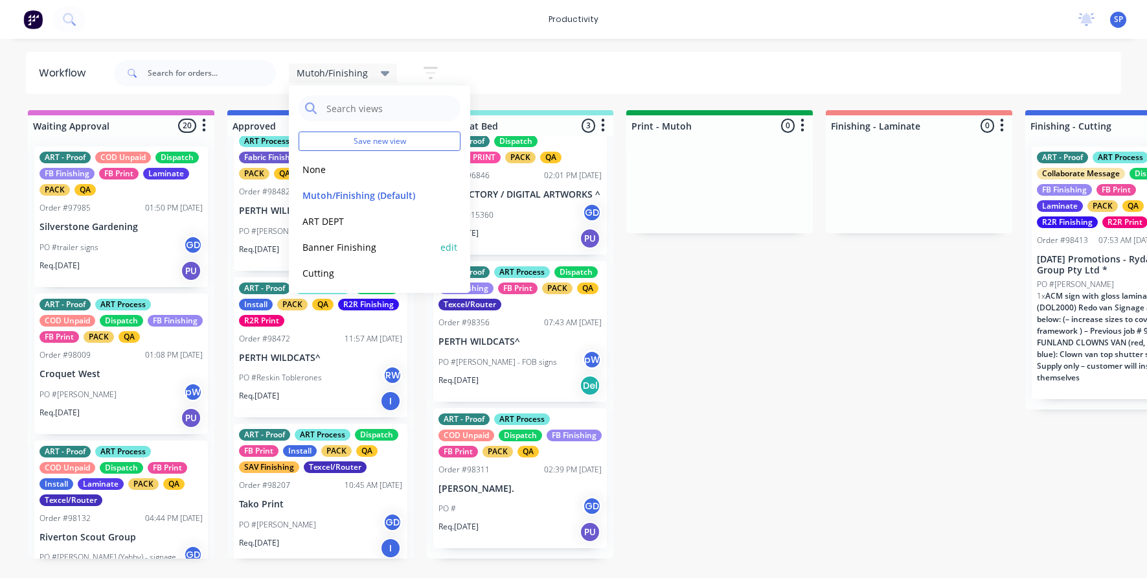
click at [354, 249] on button "Banner Finishing" at bounding box center [368, 247] width 138 height 15
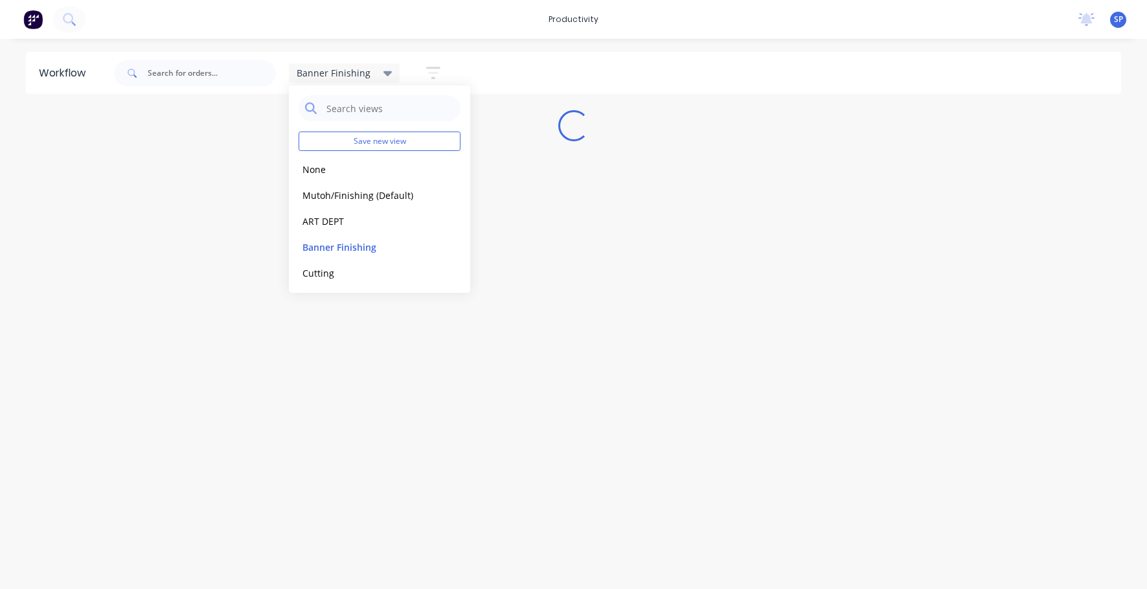
click at [376, 73] on div "Banner Finishing" at bounding box center [345, 73] width 96 height 12
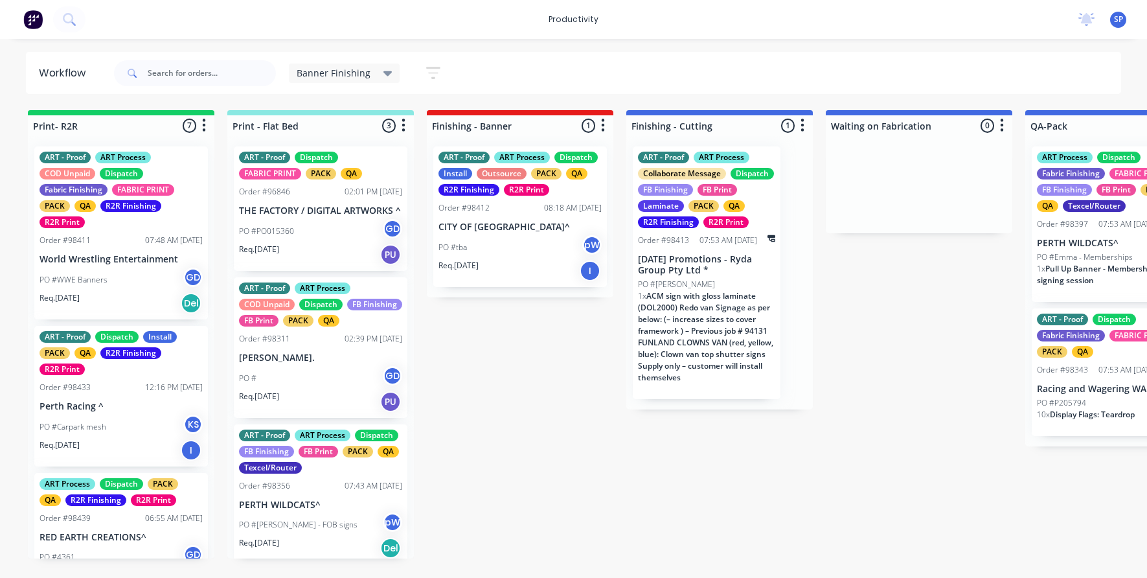
scroll to position [65, 0]
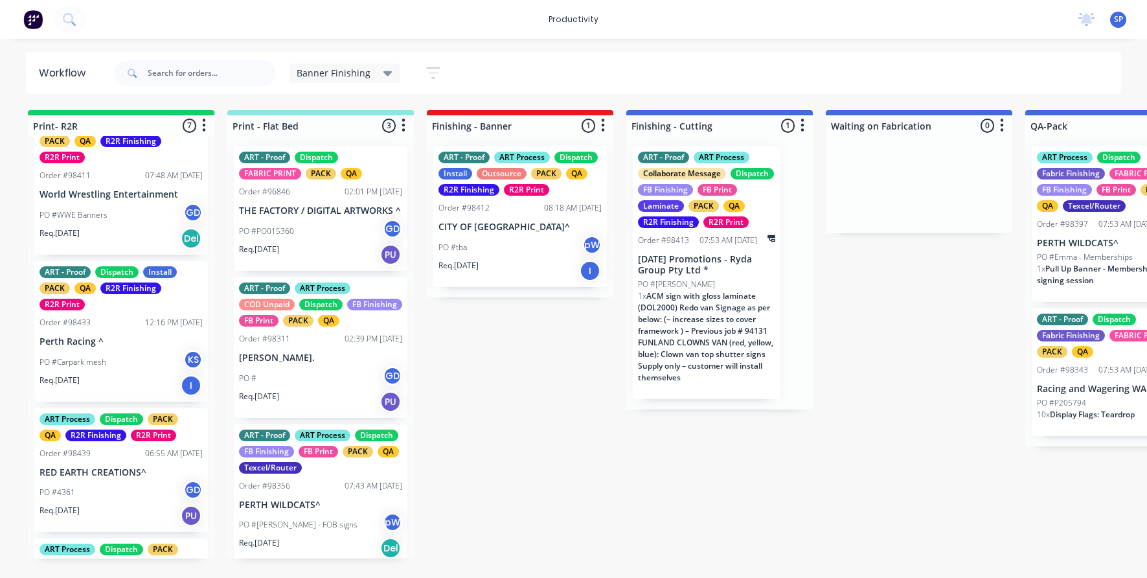
click at [98, 204] on div "PO #WWE Banners GD" at bounding box center [121, 215] width 163 height 25
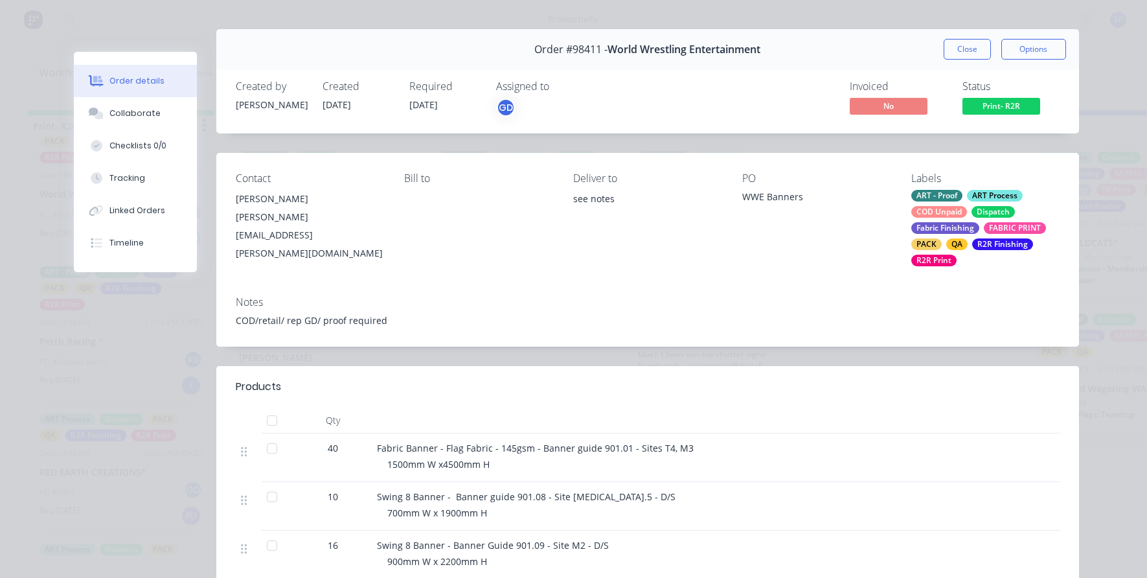
scroll to position [0, 0]
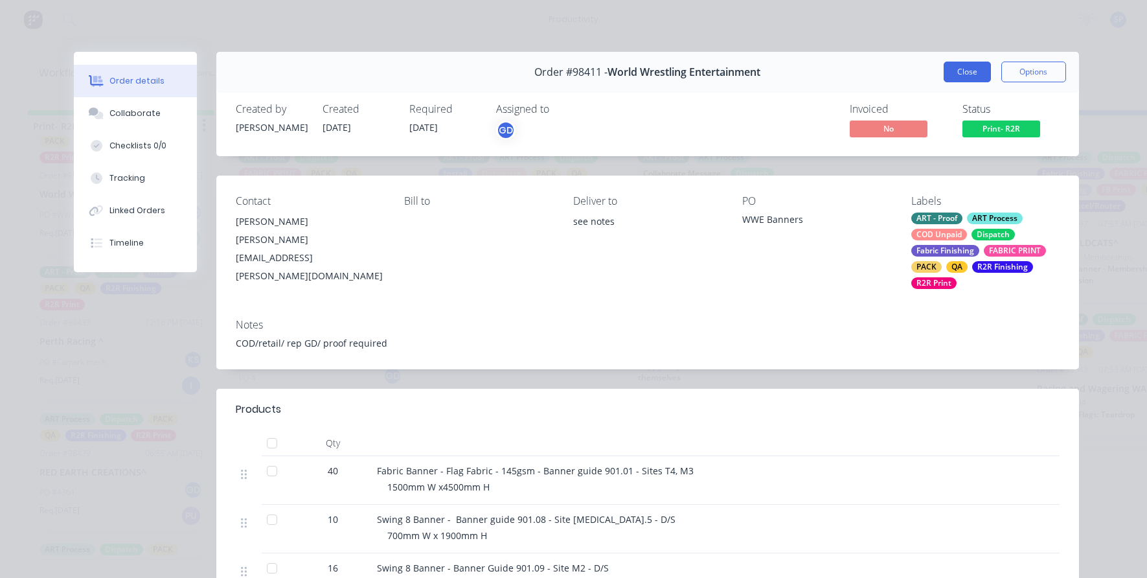
click at [946, 72] on button "Close" at bounding box center [967, 72] width 47 height 21
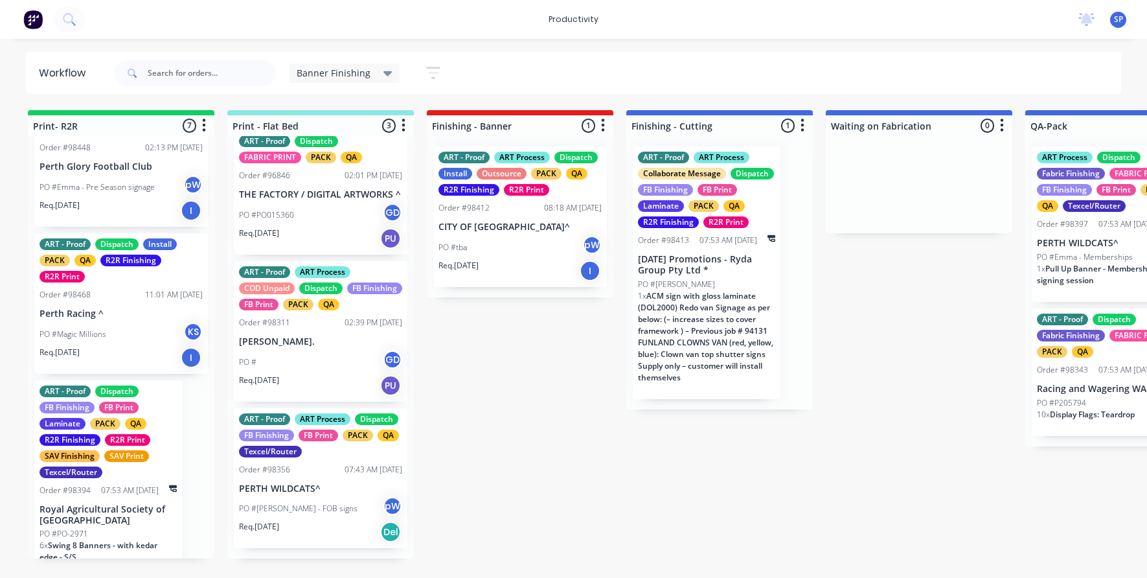
scroll to position [667, 0]
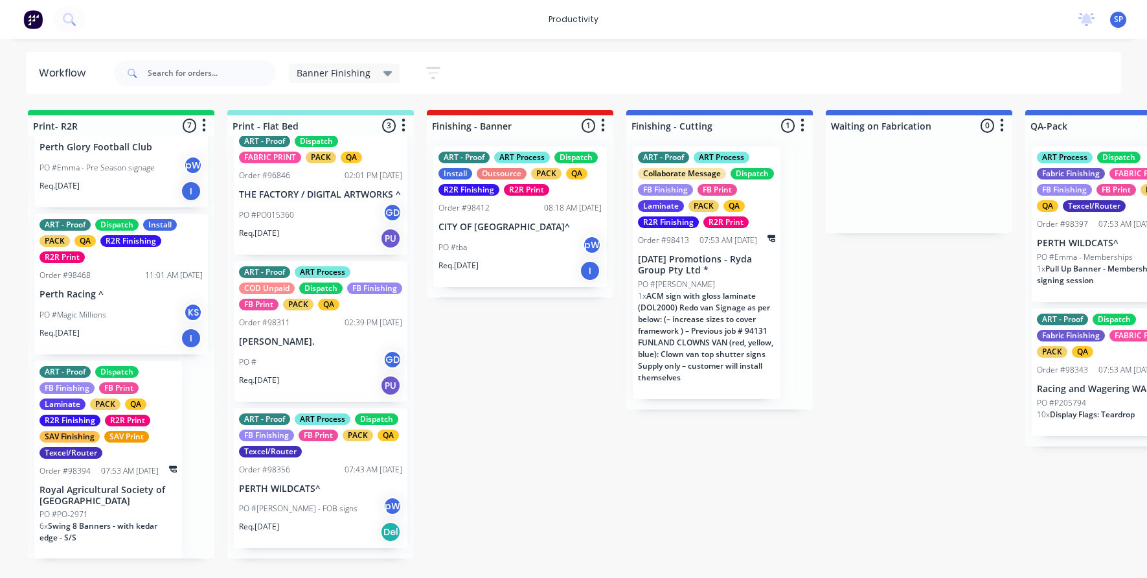
click at [107, 319] on div "PO #Magic Millions KS" at bounding box center [121, 314] width 163 height 25
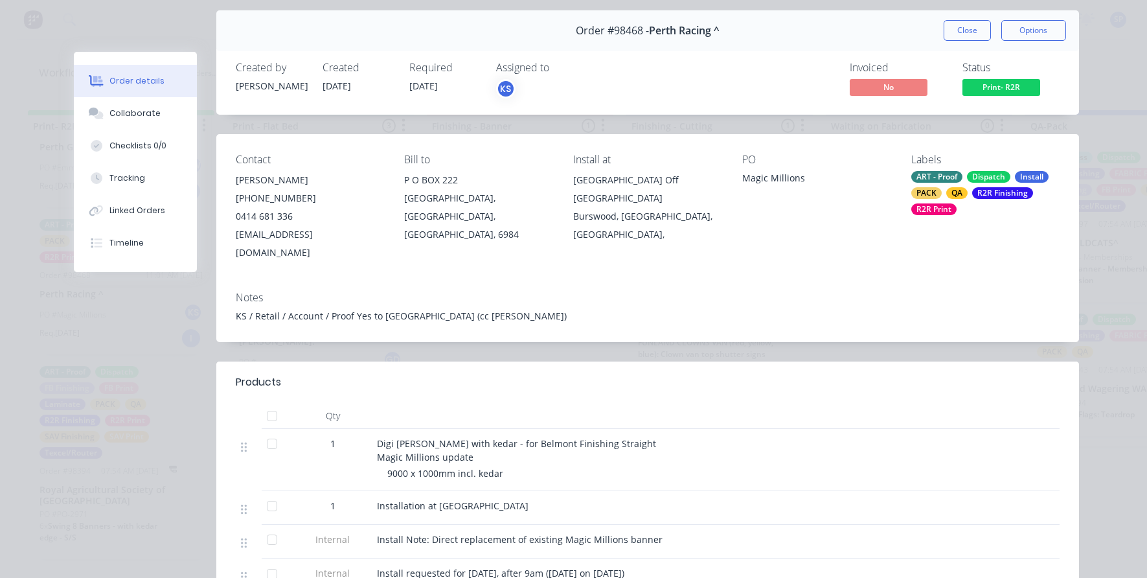
scroll to position [0, 0]
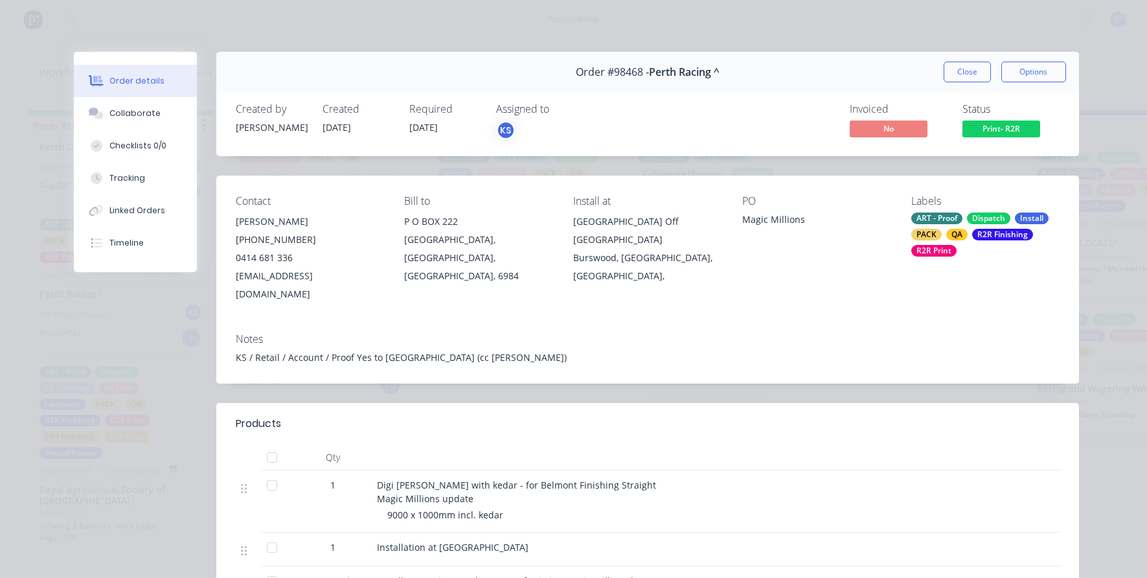
click at [944, 70] on button "Close" at bounding box center [967, 72] width 47 height 21
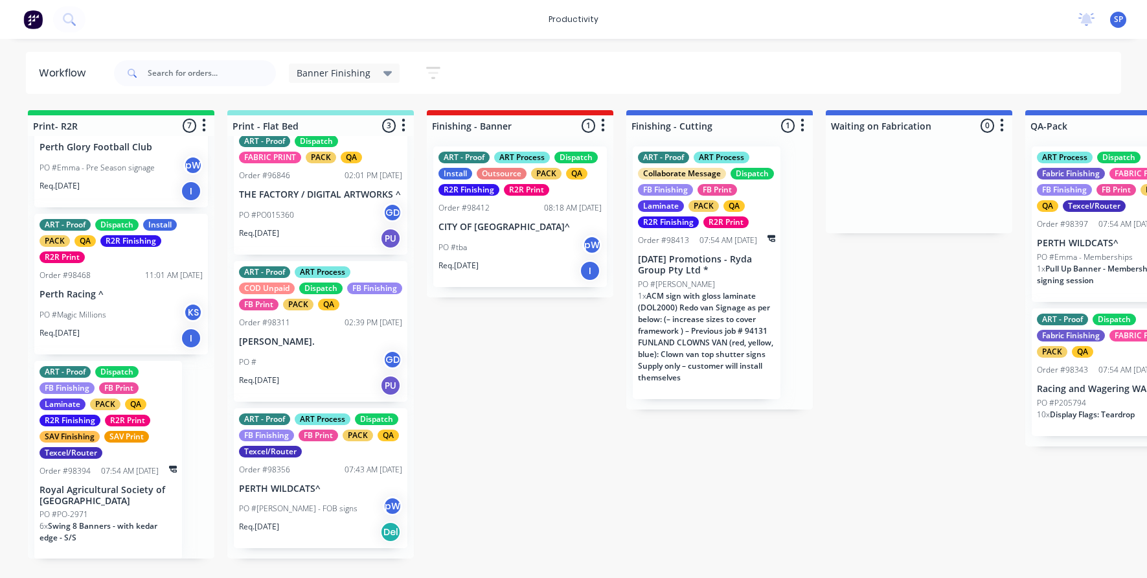
click at [385, 79] on div "Banner Finishing" at bounding box center [344, 72] width 111 height 19
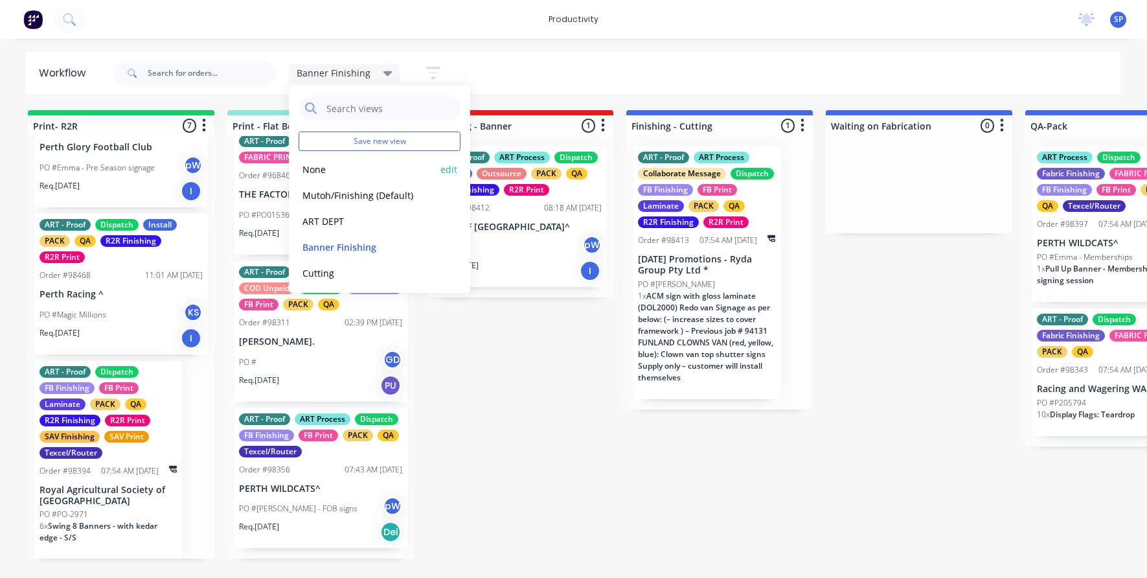
click at [353, 170] on button "None" at bounding box center [368, 169] width 138 height 15
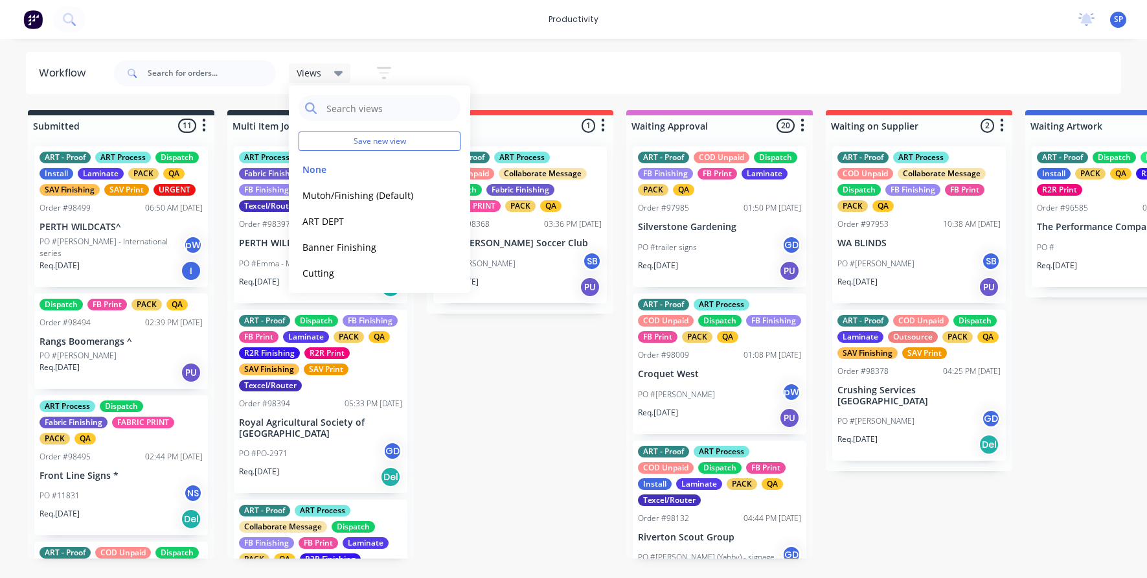
click at [344, 72] on div "Views" at bounding box center [320, 72] width 62 height 19
